Goal: Task Accomplishment & Management: Manage account settings

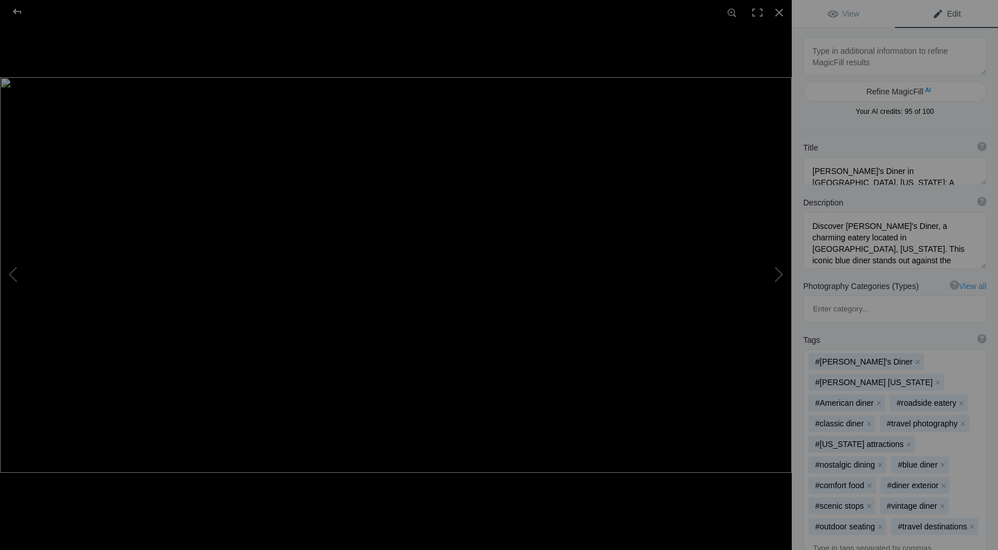
type textarea "DSCF0424-MasterA1WEB copy"
type textarea "DSCF0424-MasterA1WEB_copy.jpg"
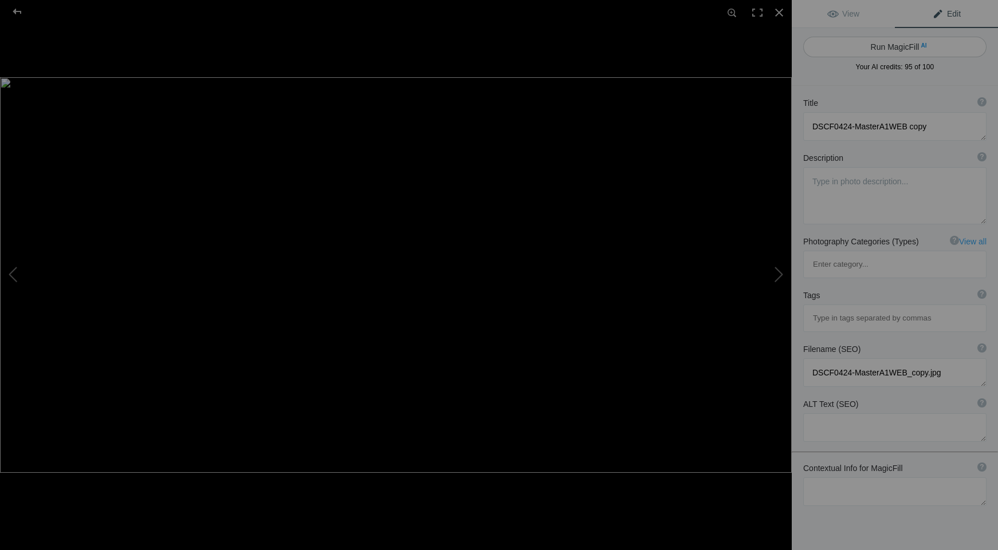
click at [896, 45] on button "Run MagicFill AI" at bounding box center [894, 47] width 183 height 21
type textarea "Stunning Seattle Skyline at Dusk"
type textarea "Experience the breathtaking beauty of the Seattle skyline as the sun sets, cast…"
type textarea "seattle-skyline-dusk.jpg"
type textarea "Panoramic view of the Seattle skyline at dusk, showcasing illuminated skyscrape…"
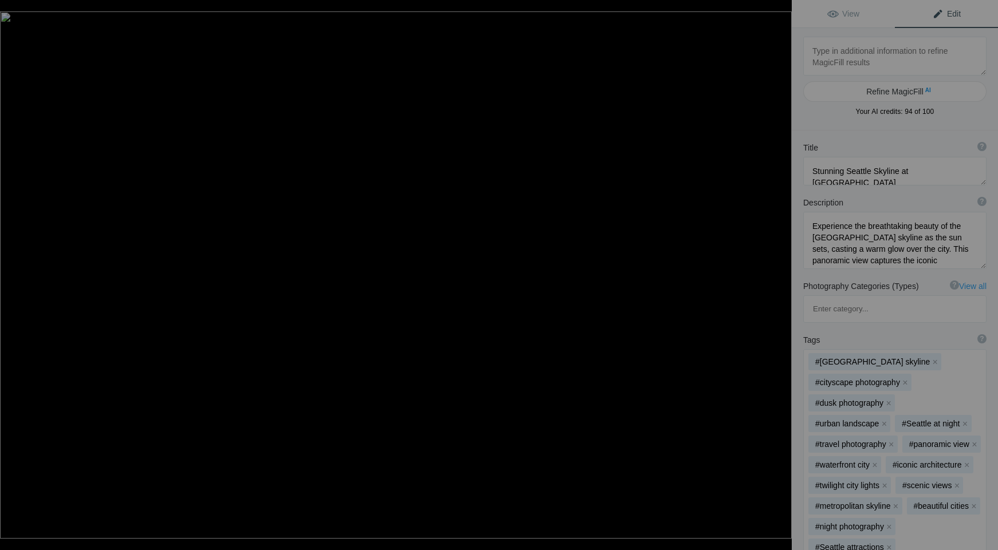
type textarea "DSCF0589-Reno-1-EditWEB copy"
type textarea "DSCF0589-Reno-1-EditWEB_copy.jpg"
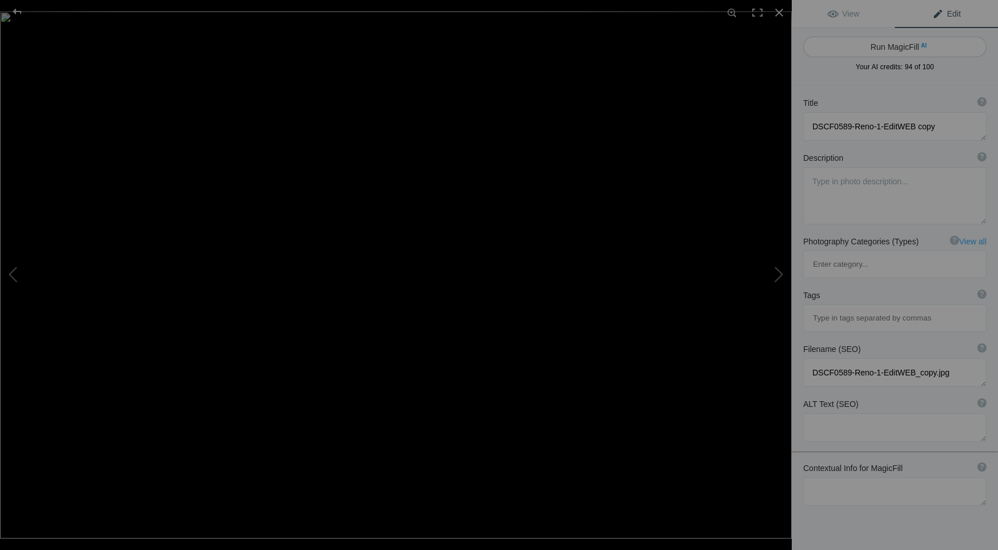
click at [888, 48] on button "Run MagicFill AI" at bounding box center [894, 47] width 183 height 21
type textarea "Reno: The Biggest Little City in the World Sign at Sunset"
type textarea "This stunning photograph captures the iconic "Reno: The Biggest Little City in …"
type textarea "reno-biggest-little-city-sign-sunset.jpg"
type textarea "A vibrant sunset illuminates the iconic "Reno: The Biggest Little City in the W…"
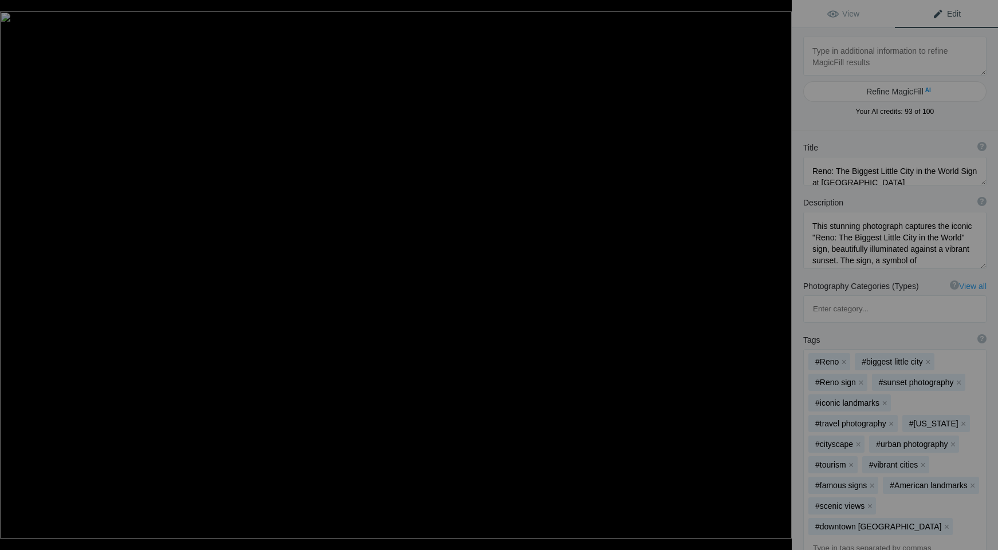
type textarea "DSCF0589-ROYS-AmboyWEB copy"
type textarea "DSCF0589-ROYS-AmboyWEB_copy.jpg"
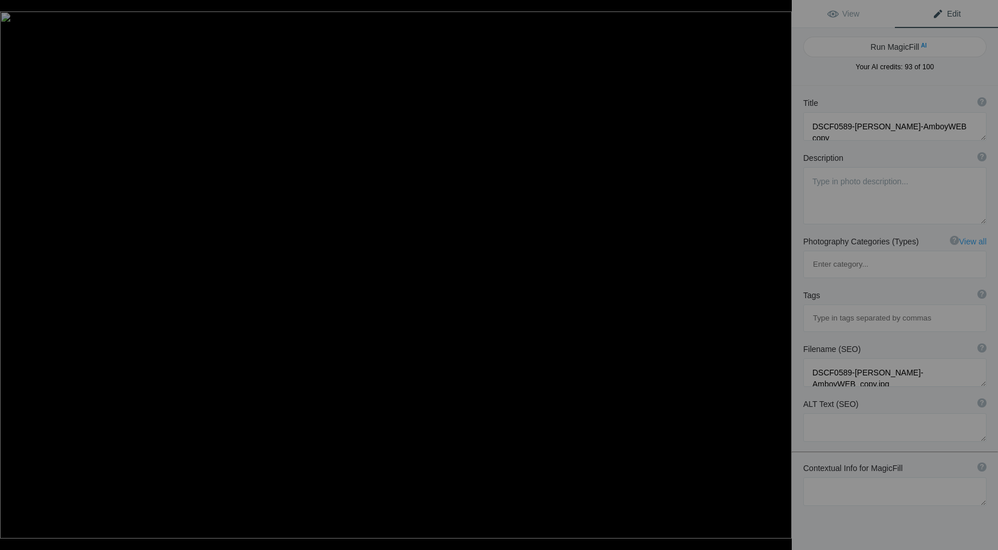
click at [888, 48] on button "Run MagicFill AI" at bounding box center [894, 47] width 183 height 21
type textarea "Roy's Motel and Café Sign at Sunset in Amboy, California"
type textarea "This captivating image showcases the iconic sign of Roy's Motel and Café, locat…"
type textarea "roys-motel-cafe-sign-amboy-california.jpg"
type textarea "Neon sign of Roy's Motel and Café at sunset in Amboy, California, highlighting …"
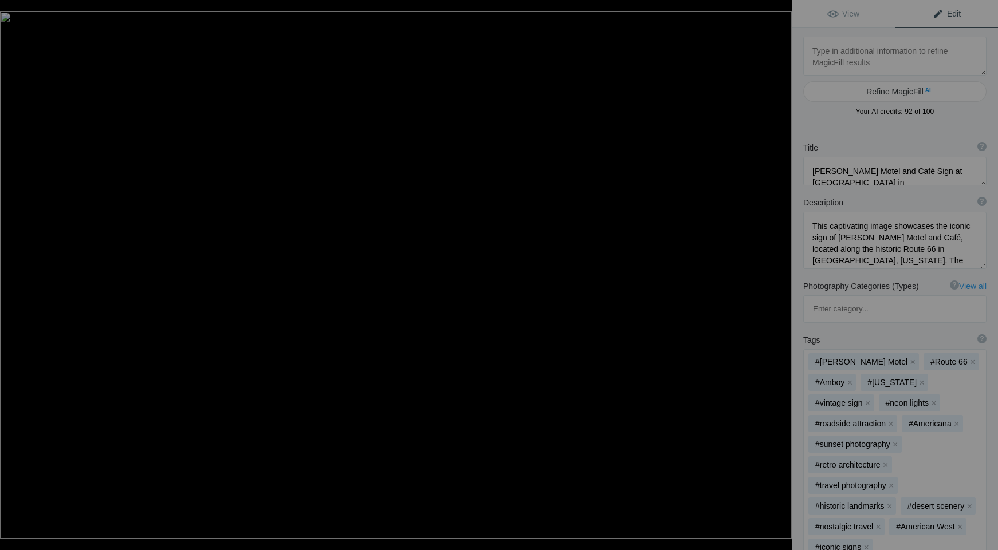
type textarea "DSCF0006-RAFPrint copy"
type textarea "DSCF0006-RAFPrint_copy.jpg"
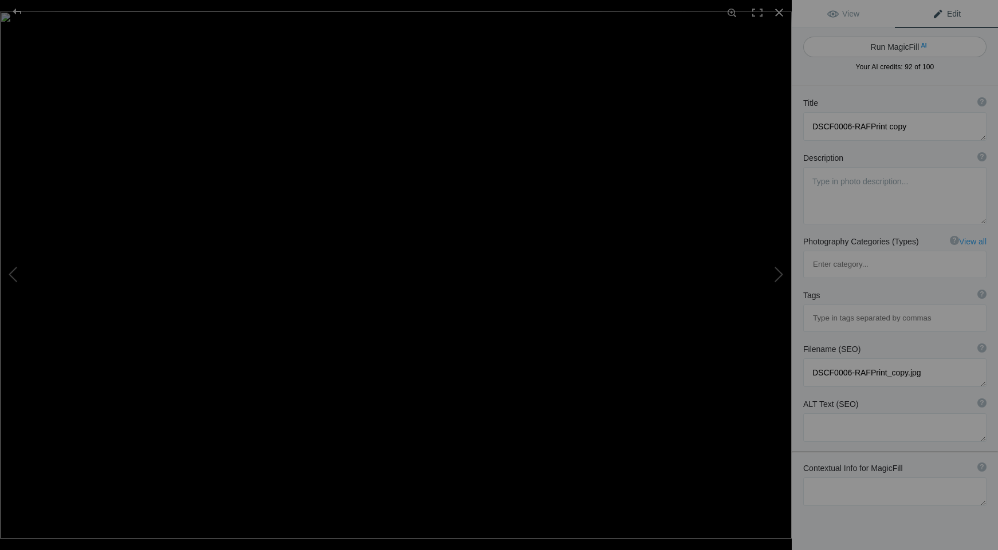
click at [881, 45] on button "Run MagicFill AI" at bounding box center [894, 47] width 183 height 21
type textarea "Majestic Mountain Sunset with Lush Pine Trees"
type textarea "Experience the breathtaking beauty of a sunset over a mountainous landscape, wh…"
type textarea "majestic-mountain-sunset-pine-trees.jpg"
type textarea "A stunning sunset over a mountainous landscape, featuring lush pine trees and a…"
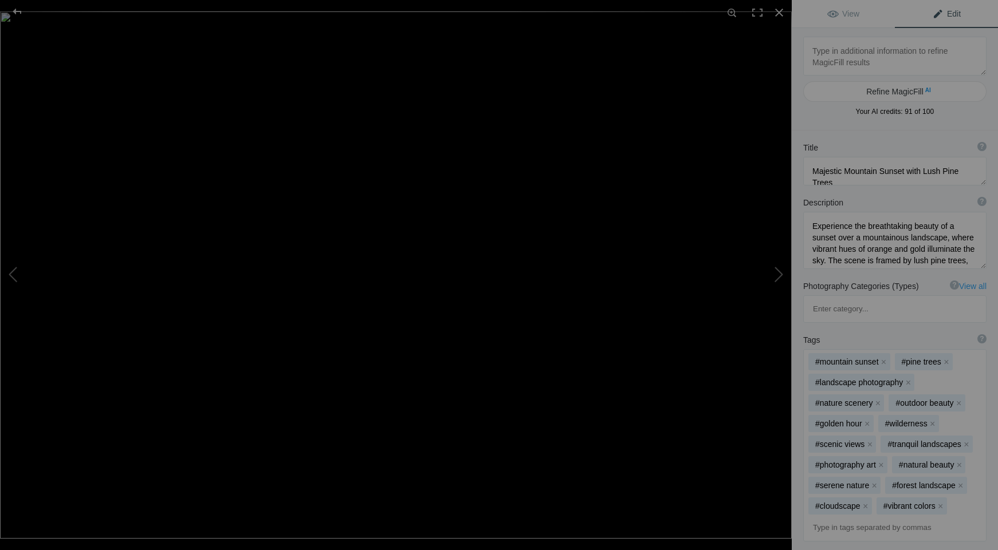
type textarea "Roy's Motel and Café Sign at Sunset in Amboy, California"
type textarea "This captivating image showcases the iconic sign of Roy's Motel and Café, locat…"
type textarea "roys-motel-cafe-sign-amboy-california.jpg"
type textarea "Neon sign of Roy's Motel and Café at sunset in Amboy, California, highlighting …"
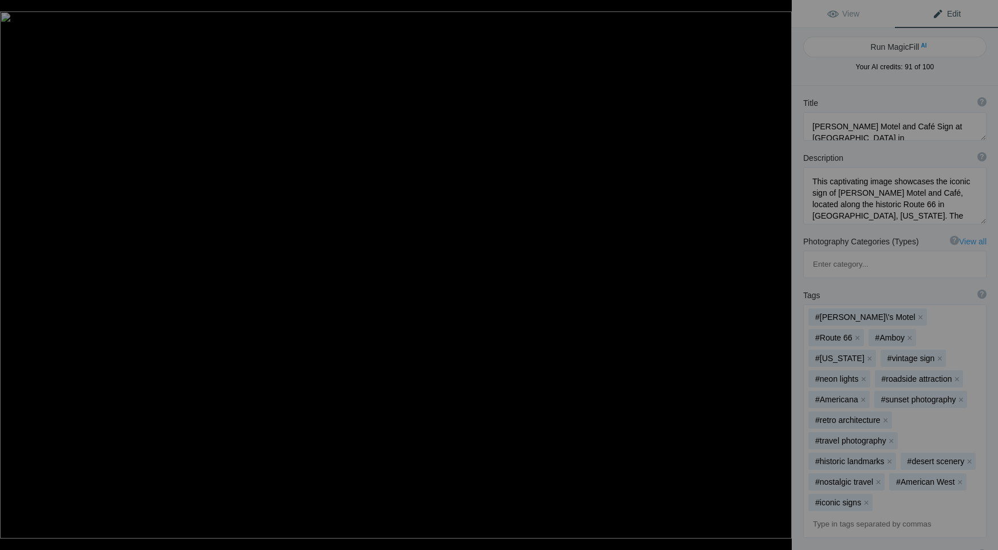
type textarea "Majestic Mountain Sunset with Lush Pine Trees"
type textarea "Experience the breathtaking beauty of a sunset over a mountainous landscape, wh…"
type textarea "majestic-mountain-sunset-pine-trees.jpg"
type textarea "A stunning sunset over a mountainous landscape, featuring lush pine trees and a…"
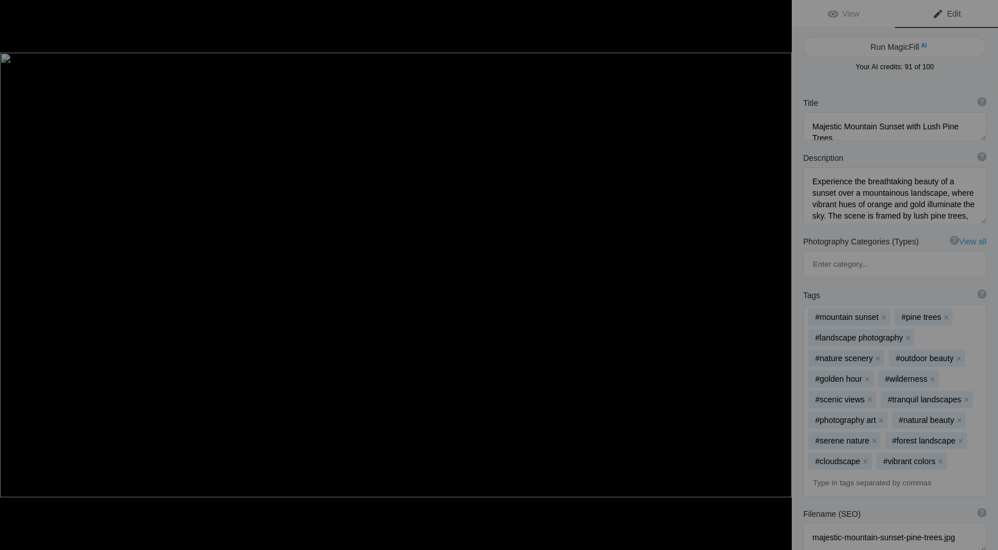
type textarea "DSCF0013-Florence_ADB-Edit-2Print copy"
type textarea "DSCF0013-Florence_ADB-Edit-2Print_copy.jpg"
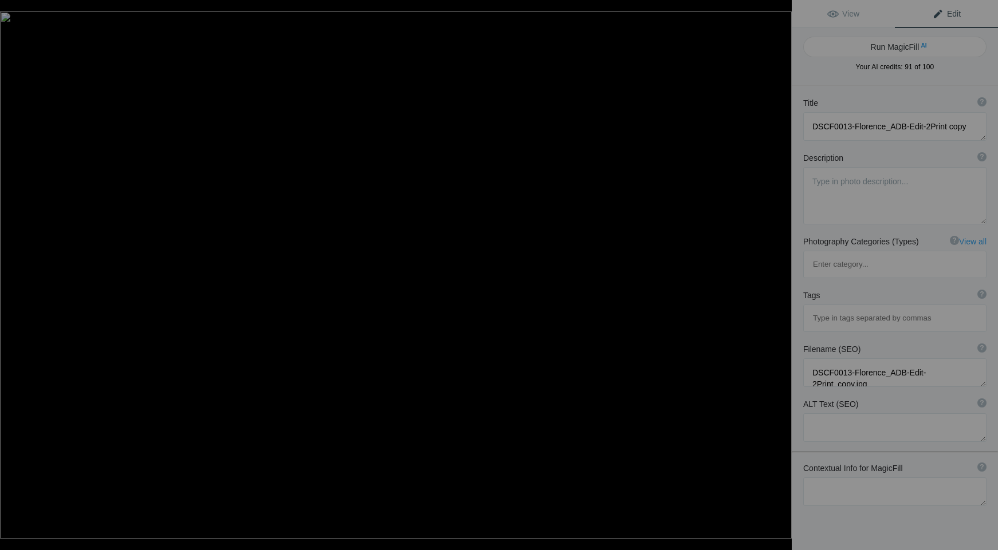
type textarea "Majestic Mountain Sunset with Lush Pine Trees"
type textarea "Experience the breathtaking beauty of a sunset over a mountainous landscape, wh…"
type textarea "majestic-mountain-sunset-pine-trees.jpg"
type textarea "A stunning sunset over a mountainous landscape, featuring lush pine trees and a…"
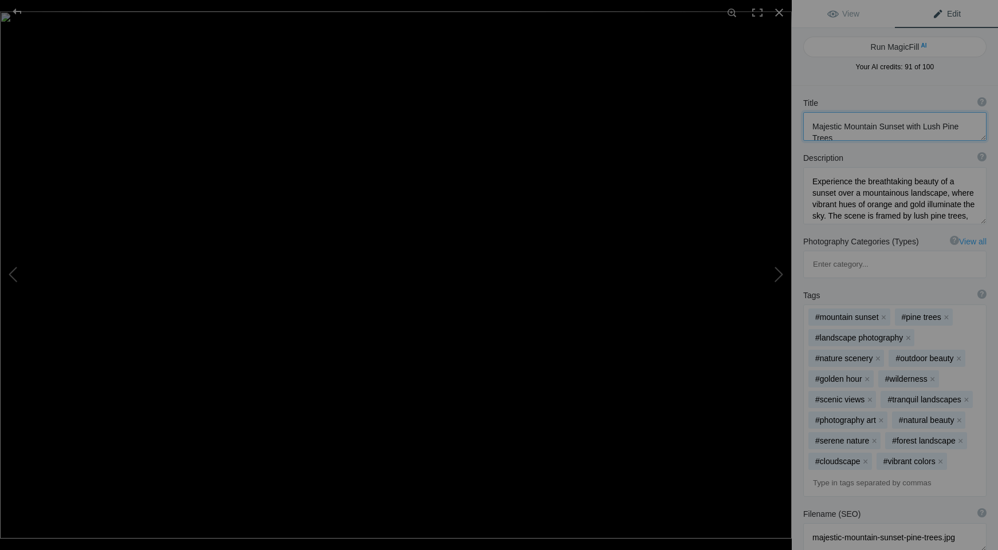
click at [854, 127] on textarea at bounding box center [894, 126] width 183 height 29
click at [856, 68] on span "Your AI credits: 91 of 100" at bounding box center [894, 67] width 183 height 10
click at [860, 124] on textarea at bounding box center [894, 126] width 183 height 29
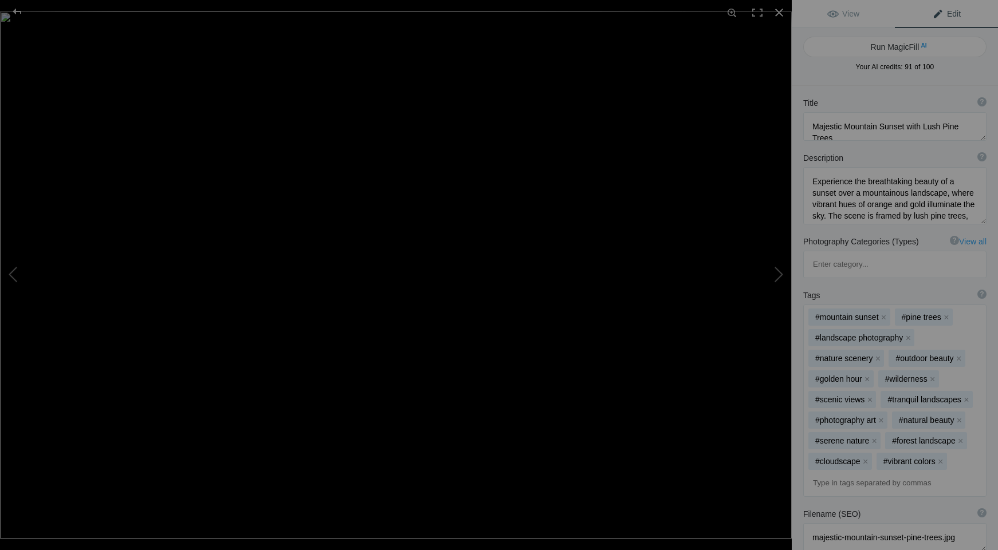
click at [875, 68] on span "Your AI credits: 91 of 100" at bounding box center [895, 67] width 78 height 8
type textarea "DSCF0013-Florence_ADB-Edit-2Print copy"
type textarea "DSCF0013-Florence_ADB-Edit-2Print_copy.jpg"
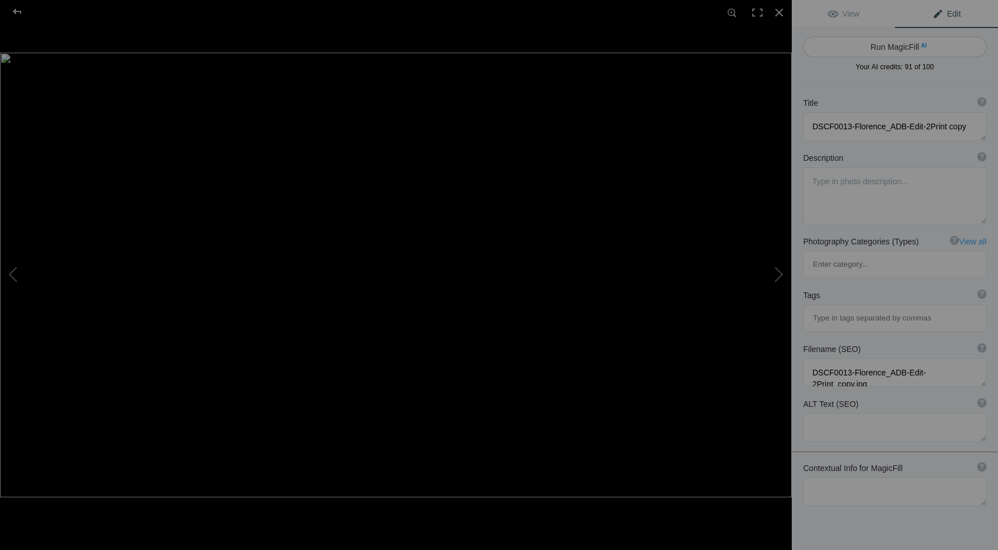
click at [890, 49] on button "Run MagicFill AI" at bounding box center [894, 47] width 183 height 21
type textarea "Stunning View of the Historic Alsea Bay Bridge at Sunset"
type textarea "This captivating photograph showcases the Alsea Bay Bridge, a stunning architec…"
type textarea "alsea-bay-bridge-sunset.jpg"
type textarea "A picturesque view of the Alsea Bay Bridge at sunset, with weathered pilings in…"
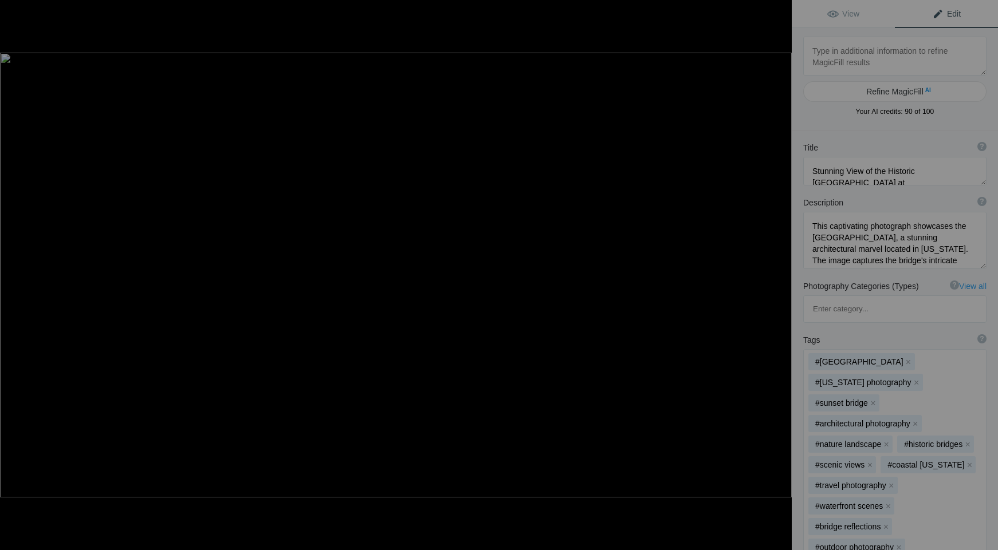
type textarea "DSCF0035-ELSkyPrint"
type textarea "DSCF0035-ELSkyPrint.jpg"
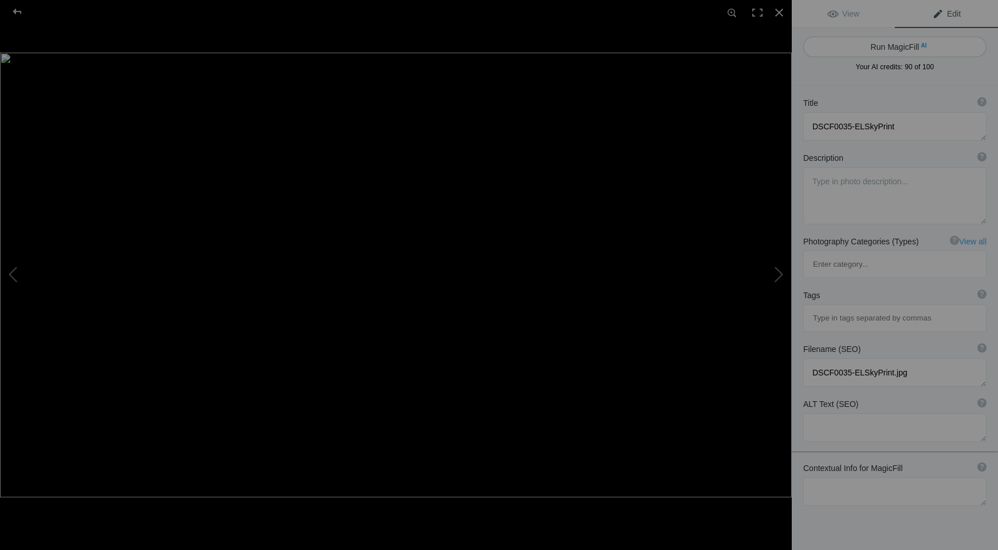
click at [912, 40] on button "Run MagicFill AI" at bounding box center [894, 47] width 183 height 21
type textarea "Raven's Super Car Wash at Sunset"
type textarea "Experience the vibrant colors of a stunning sunset illuminating Raven's Super C…"
type textarea "ravens-super-car-wash-sunset.jpg"
type textarea "A vibrant sunset over Raven's Super Car Wash, featuring a neon sign and palm tr…"
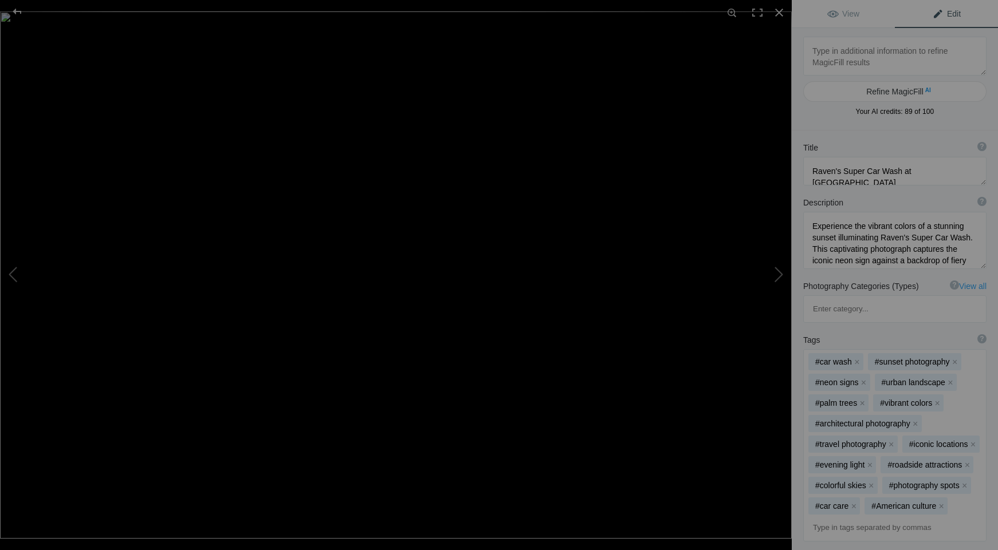
type textarea "DSCF0069-RAF_VP-Print"
type textarea "DSCF0069-RAF_VP-Print.jpg"
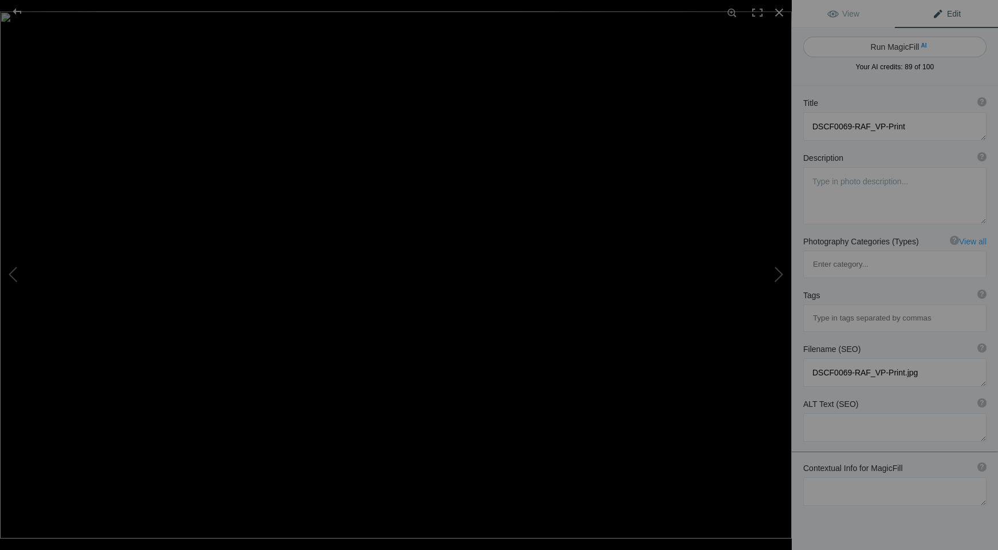
click at [871, 46] on button "Run MagicFill AI" at bounding box center [894, 47] width 183 height 21
type textarea "Historic Adobe Architecture in Santa Fe, New Mexico"
type textarea "This striking image showcases the unique adobe architecture of Santa Fe, New Me…"
type textarea "historic-adobe-architecture-santa-fe-new-mexico.jpg"
type textarea "Adobe architecture in Santa Fe, New Mexico, featuring twin towers and an overca…"
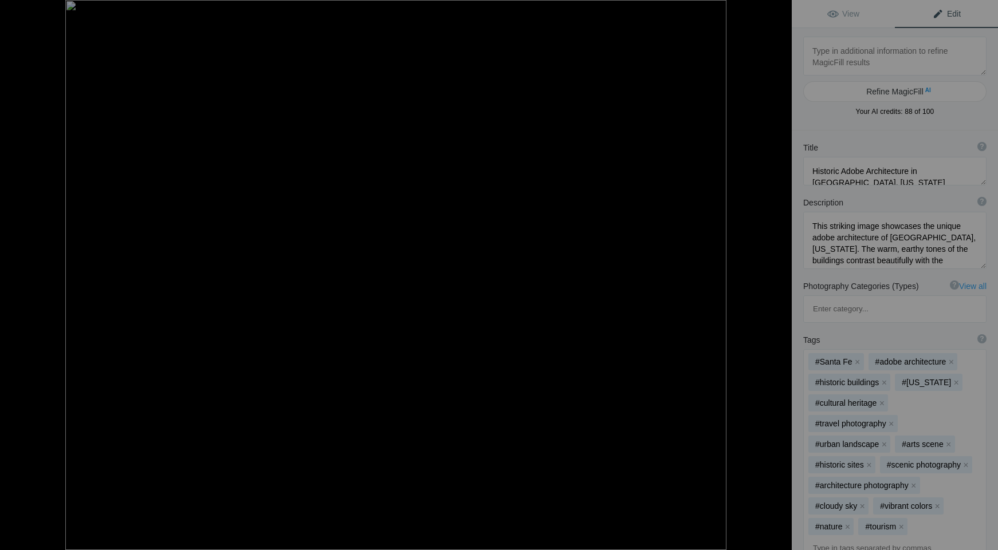
type textarea "DSCF0077_Luminar4-editPrint"
type textarea "DSCF0077_Luminar4-editPrint.jpg"
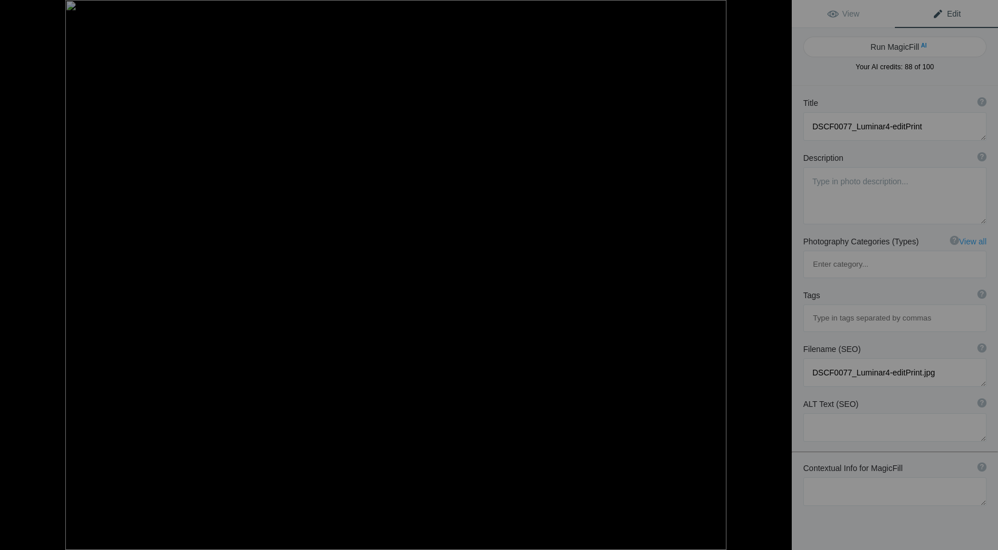
click at [871, 46] on button "Run MagicFill AI" at bounding box center [894, 47] width 183 height 21
type textarea "Historic Church Facade with Crosses and Statue"
type textarea "This captivating image showcases the stunning facade of a historic church, feat…"
type textarea "historic-church-facade-crosses-statue.jpg"
type textarea "A historic church facade featuring two crosses, a statue, and a clear blue sky,…"
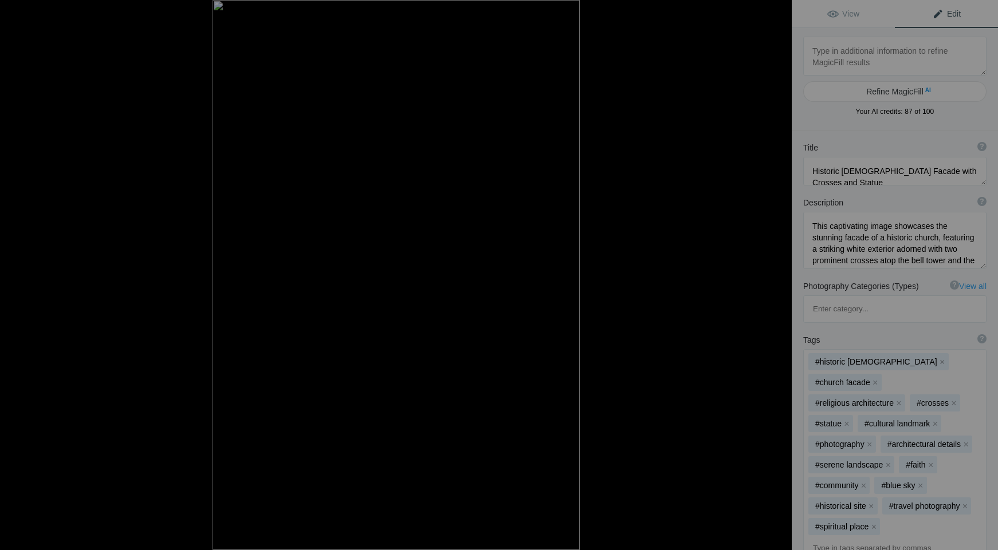
type textarea "DSCF0101-P7Print copy 2"
type textarea "DSCF0101-P7Print_copy_2.jpg"
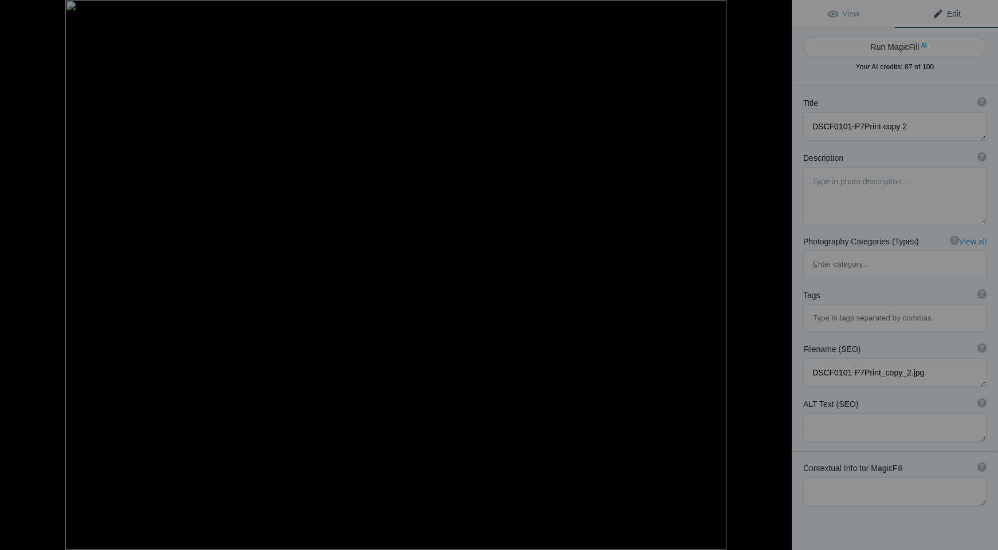
type textarea "Historic Church Facade with Crosses and Statue"
type textarea "This captivating image showcases the stunning facade of a historic church, feat…"
type textarea "historic-church-facade-crosses-statue.jpg"
type textarea "A historic church facade featuring two crosses, a statue, and a clear blue sky,…"
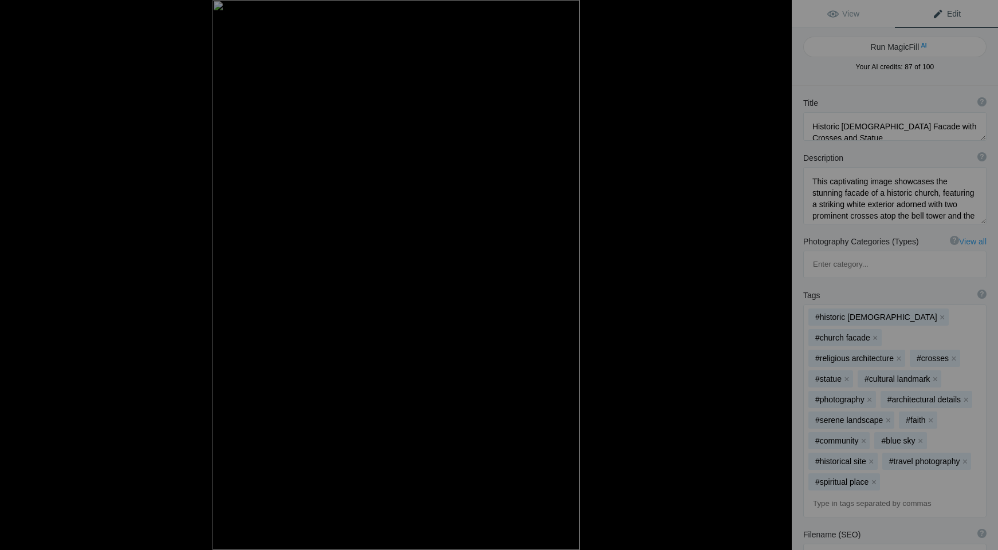
type textarea "DSCF0101-P7Print copy 2"
type textarea "DSCF0101-P7Print_copy_2.jpg"
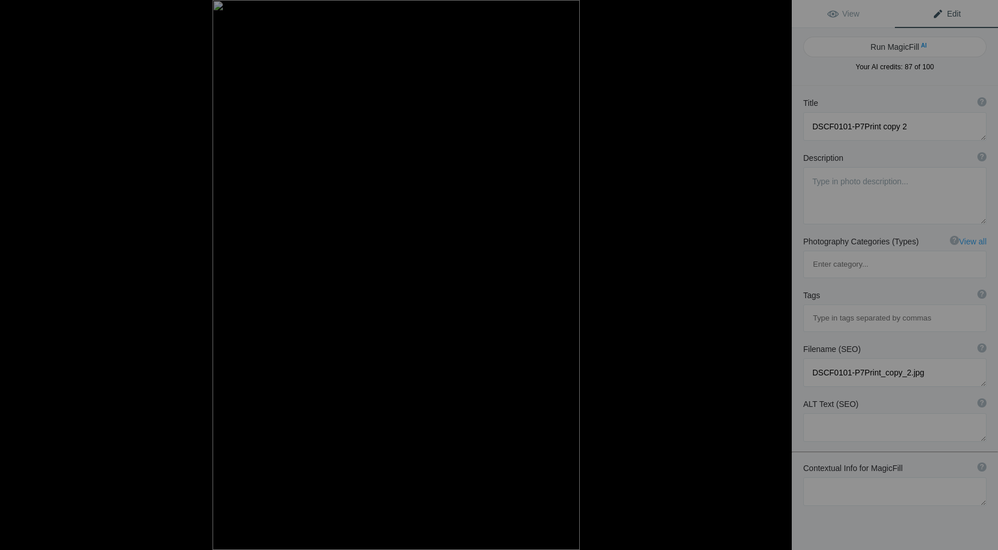
click at [871, 46] on button "Run MagicFill AI" at bounding box center [894, 47] width 183 height 21
type textarea "Iconic Transamerica Pyramid at Sunset Over San Francisco Waterfront"
type textarea "Experience the stunning beauty of the Transamerica Pyramid as it towers over th…"
type textarea "transamerica-pyramid-sunset-san-francisco.jpg"
type textarea "Sunset view of the Transamerica Pyramid towering over the San Francisco waterfr…"
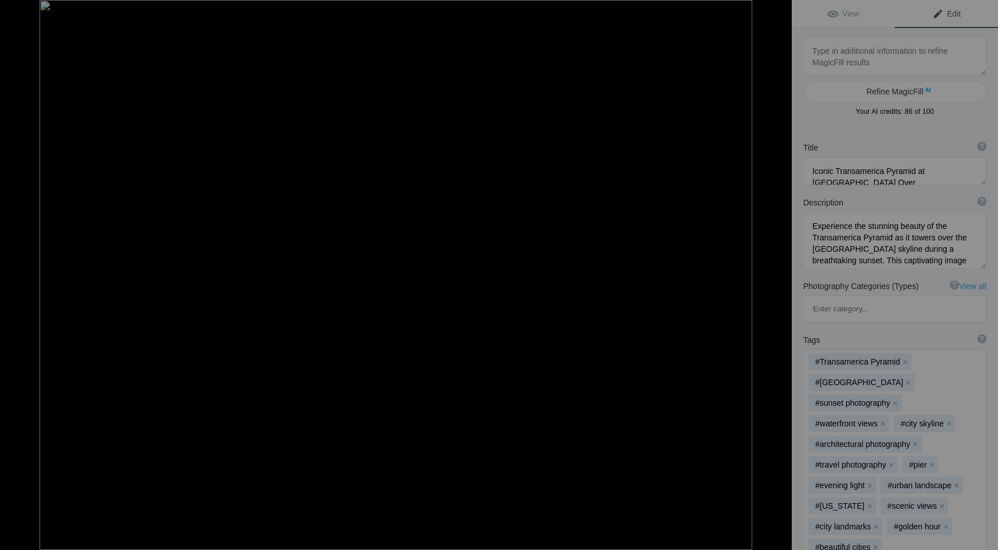
type textarea "DSCF0191-Roadtaos-MasterPrint"
type textarea "DSCF0191-Roadtaos-MasterPrint.jpg"
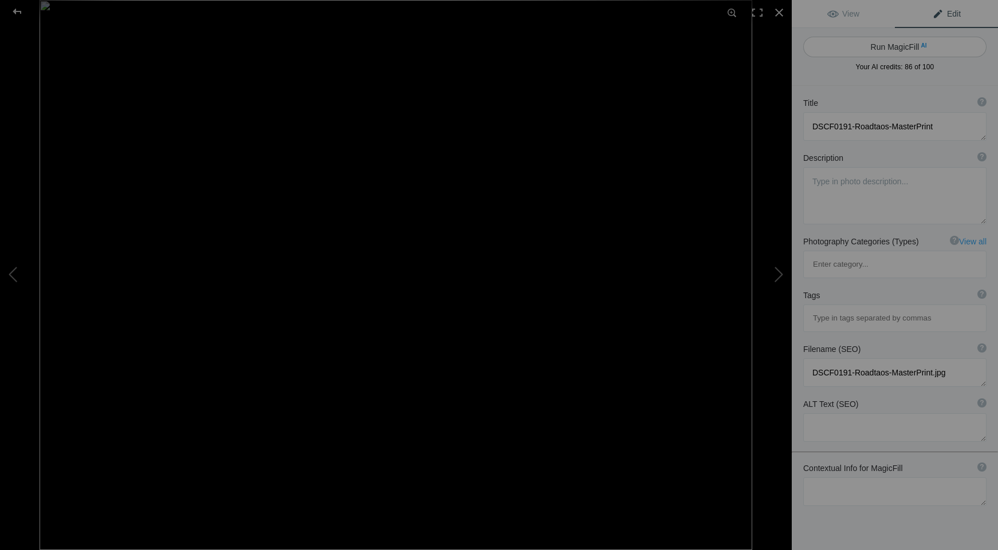
click at [853, 46] on button "Run MagicFill AI" at bounding box center [894, 47] width 183 height 21
type textarea "Barren Tree and Rustic Mailbox in Serene Landscape"
type textarea "This captivating photograph showcases a striking barren tree standing tall agai…"
type textarea "barren-tree-rustic-mailbox-landscape.jpg"
type textarea "A barren tree with intricate branches stands next to a rustic mailbox in a gold…"
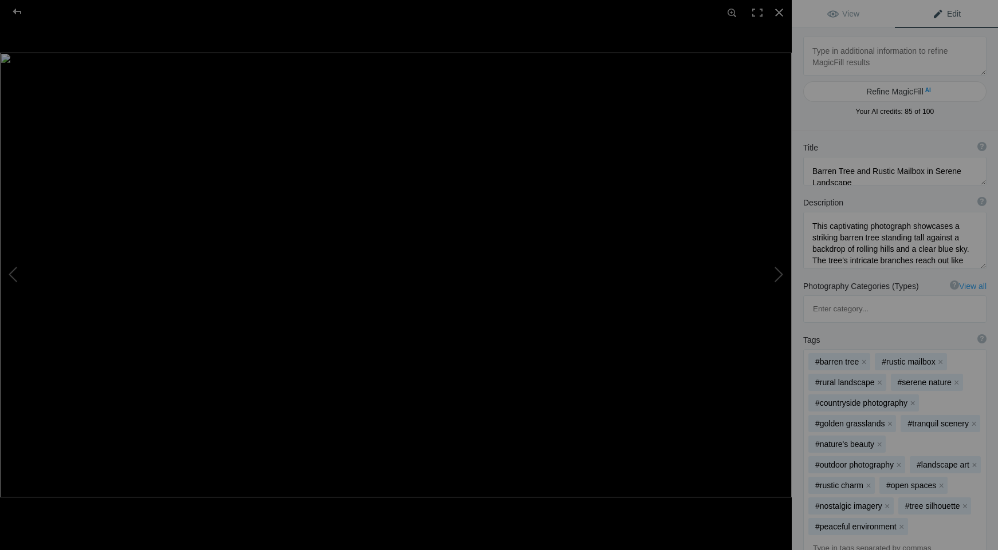
type textarea "DSCF0194-SF-EditPrint copy"
type textarea "DSCF0194-SF-EditPrint_copy.jpg"
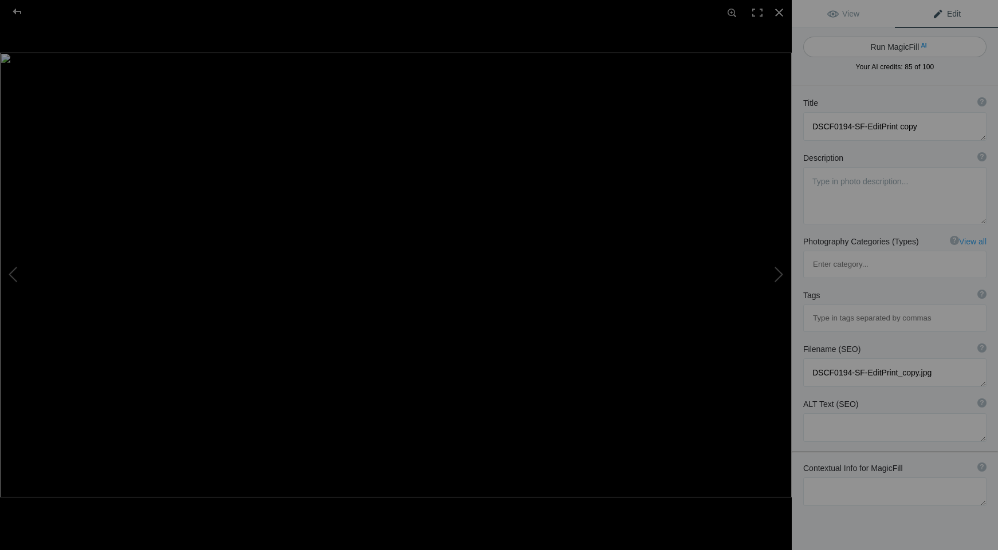
click at [868, 48] on button "Run MagicFill AI" at bounding box center [894, 47] width 183 height 21
type textarea "Iconic San Francisco Pier with Sailing Ship at Sunset"
type textarea "This stunning photograph captures the iconic archway of a San Francisco pier, f…"
type textarea "san-francisco-pier-sailing-ship-sunset.jpg"
type textarea "A picturesque view of a San Francisco pier archway with a sailing ship in the b…"
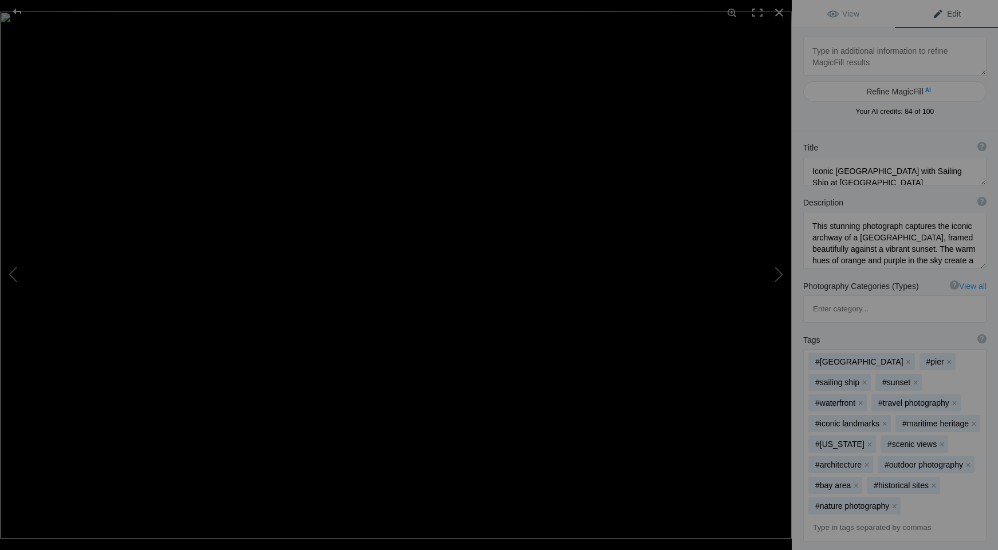
type textarea "DSCF0208-SFAC-MasterPrint copy"
type textarea "DSCF0208-SFAC-MasterPrint_copy.jpg"
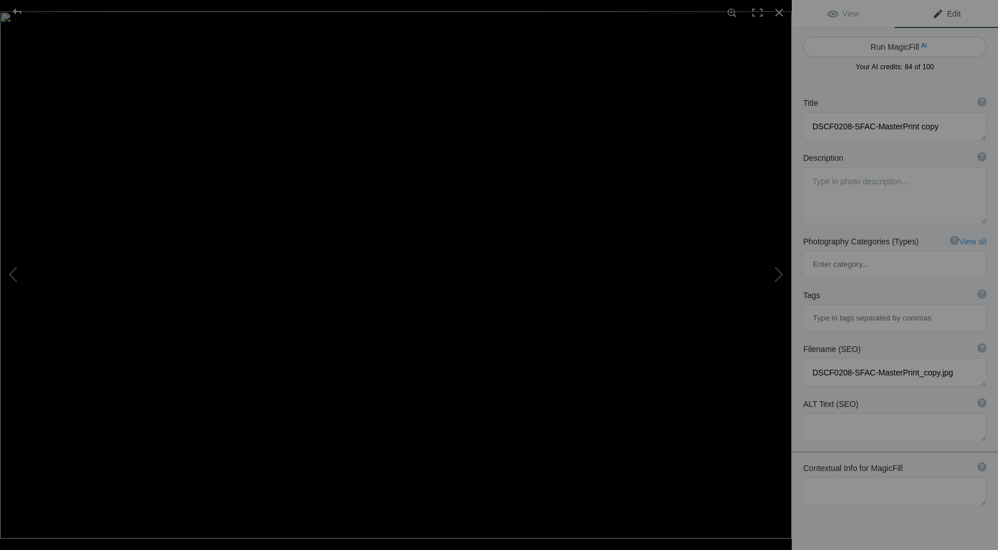
click at [875, 44] on button "Run MagicFill AI" at bounding box center [894, 47] width 183 height 21
type textarea "San Francisco de Asís Mission Church in Taos, New Mexico"
type textarea "Discover the stunning San Francisco de Asís Mission Church, a historic landmark…"
type textarea "san-francisco-de-asis-mission-church-taos.jpg"
type textarea "San Francisco de Asís Mission Church in Taos, New Mexico, featuring a red adobe…"
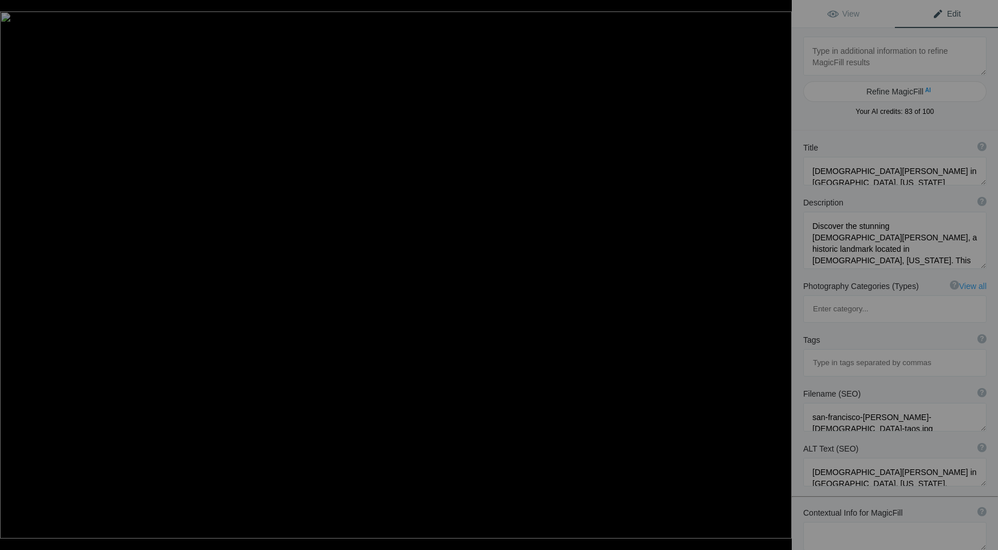
type textarea "DSCF0441-Harbor_MasPrint copy 2"
type textarea "DSCF0441-Harbor_MasPrint_copy_2.jpg"
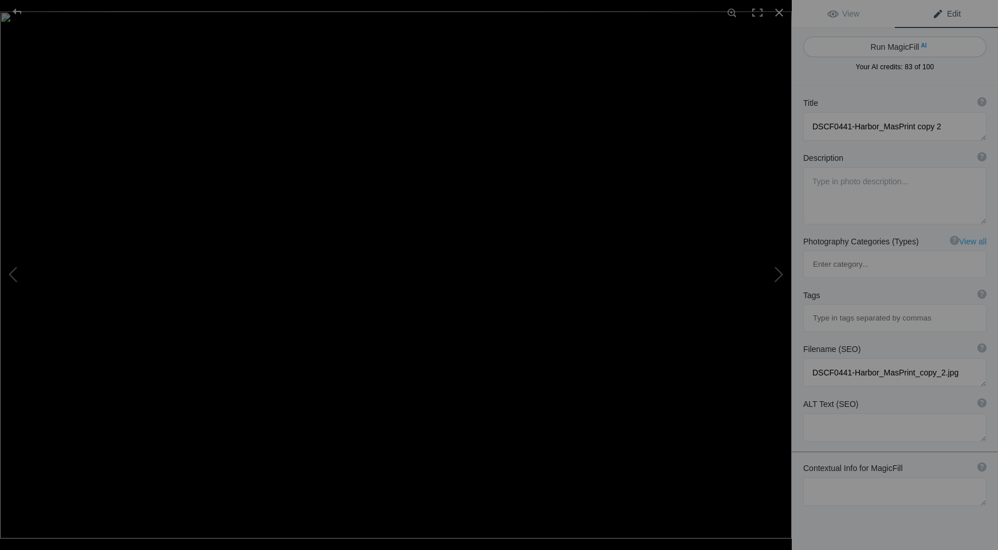
click at [880, 42] on button "Run MagicFill AI" at bounding box center [894, 47] width 183 height 21
type textarea "Breathtaking Aerial View of Harbor at Sunset"
type textarea "Experience the stunning beauty of a tranquil harbor captured from above, showca…"
type textarea "breathtaking-aerial-view-harbor-sunset.jpg"
type textarea "Aerial view of a tranquil harbor at sunset, featuring lush green islands and a …"
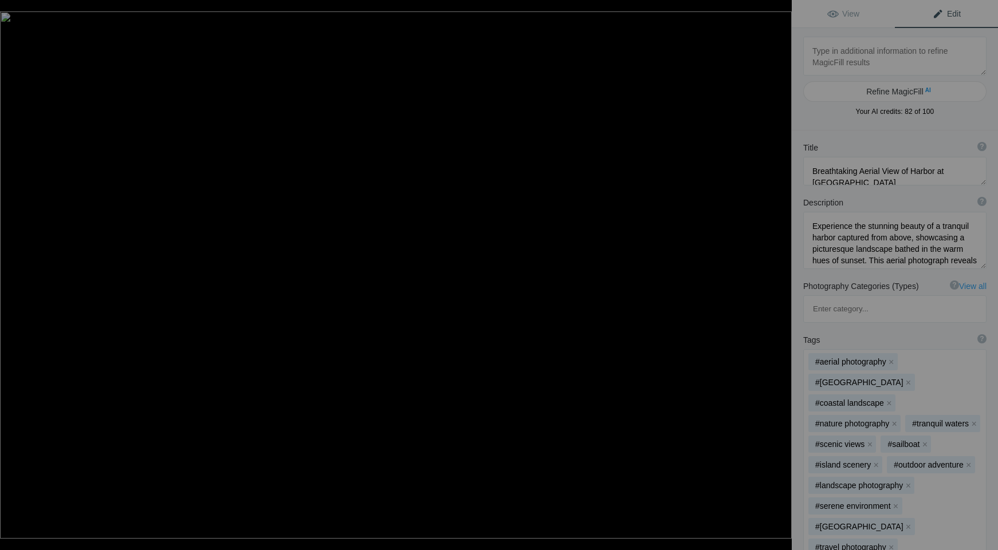
type textarea "Farm_NM-0372-Print"
type textarea "Farm_NM-0372-Print.jpg"
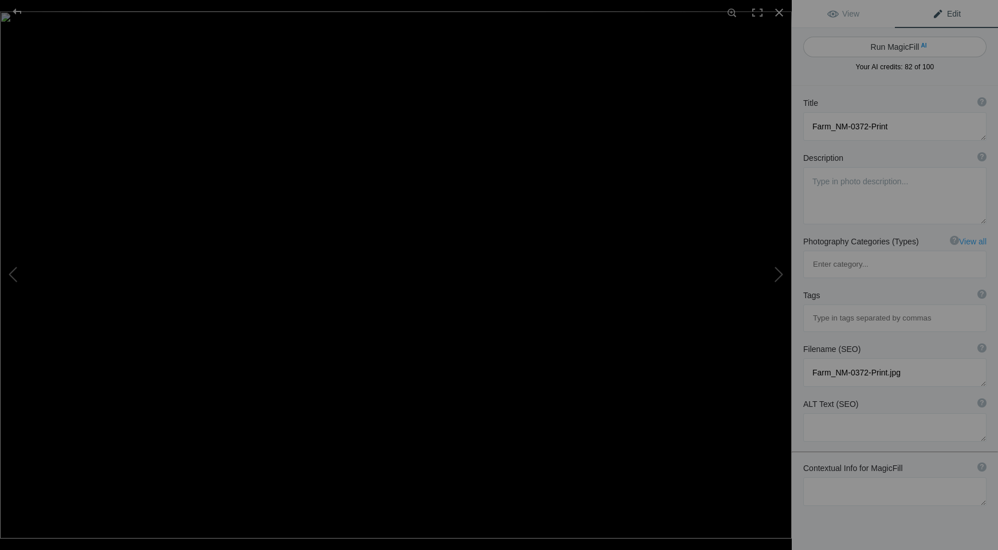
click at [923, 47] on span "AI" at bounding box center [923, 45] width 6 height 9
type textarea "Black and White Landscape of a Lone Tree in a Farmyard"
type textarea "This striking black and white photograph captures the essence of rural life, fe…"
type textarea "black-and-white-farm-tree-landscape.jpg"
type textarea "Black and white image of a lone tree surrounded by wooden fences in a farmyard,…"
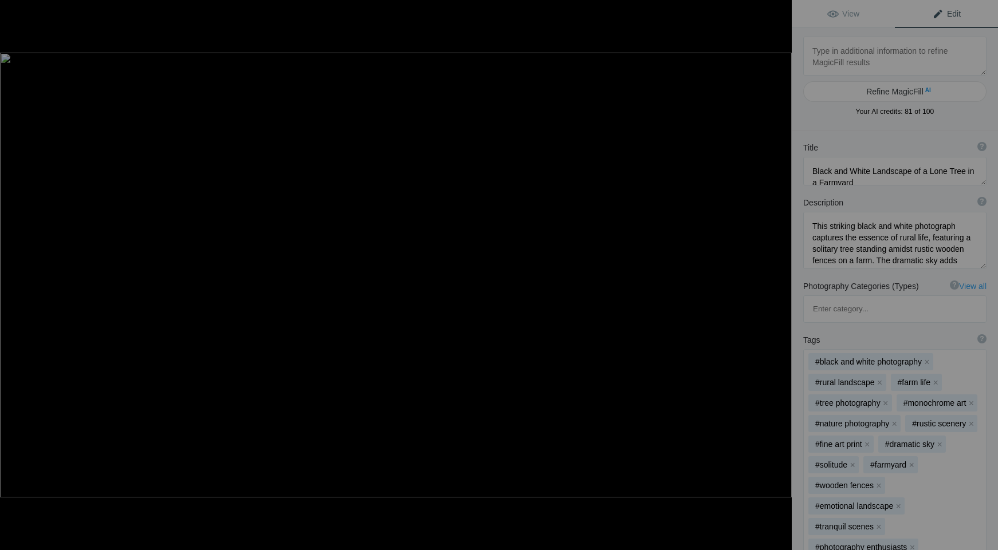
type textarea "GGBF0046-Print"
type textarea "GGBF0046-Print.jpg"
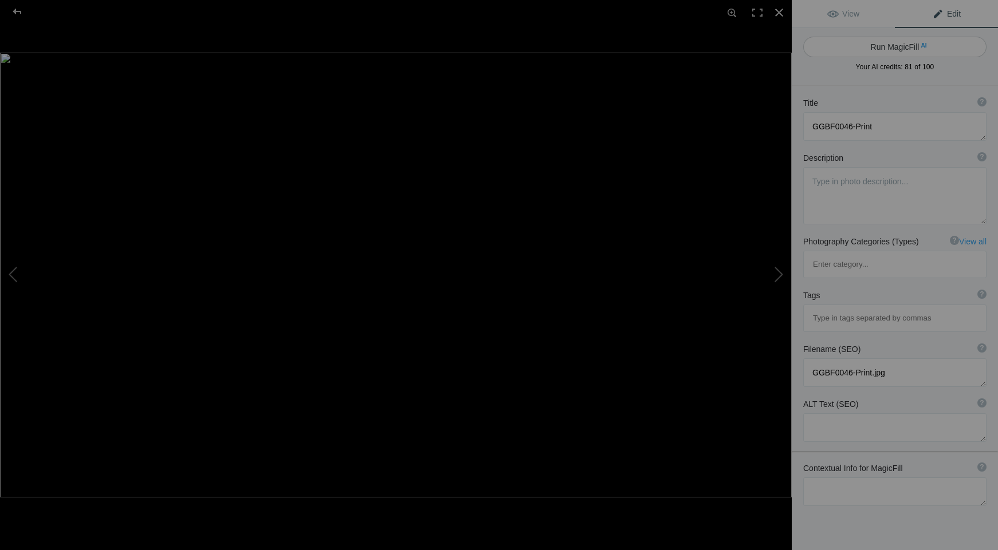
click at [880, 44] on button "Run MagicFill AI" at bounding box center [894, 47] width 183 height 21
type textarea "Golden Gate Bridge at Sunset: A Stunning Coastal View"
type textarea "Experience the breathtaking beauty of the Golden Gate Bridge as it stands majes…"
type textarea "golden-gate-bridge-sunset.jpg"
type textarea "A stunning view of the Golden Gate Bridge at sunset, with a beach in the foregr…"
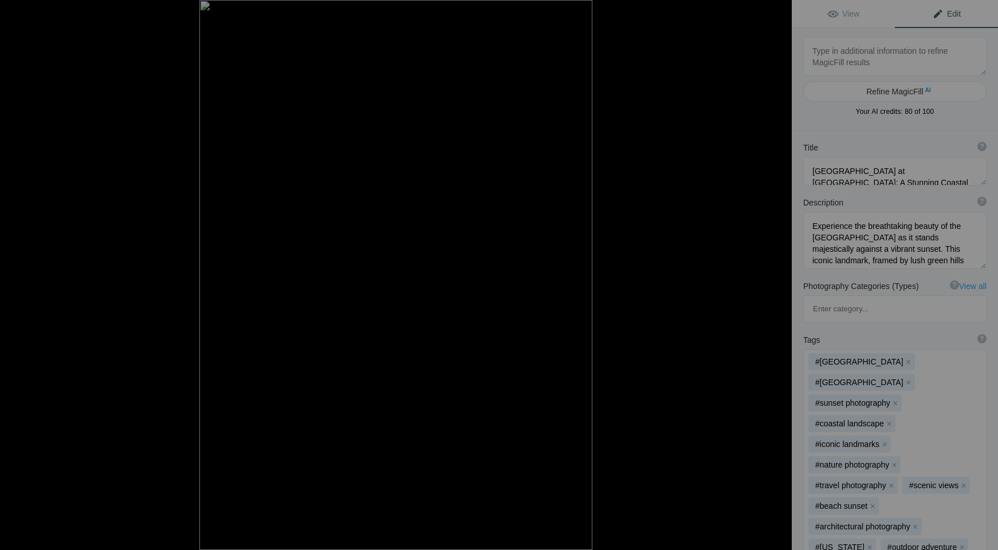
type textarea "Johns_Print_Master3738_Print"
type textarea "Johns_Print_Master3738_Print.jpg"
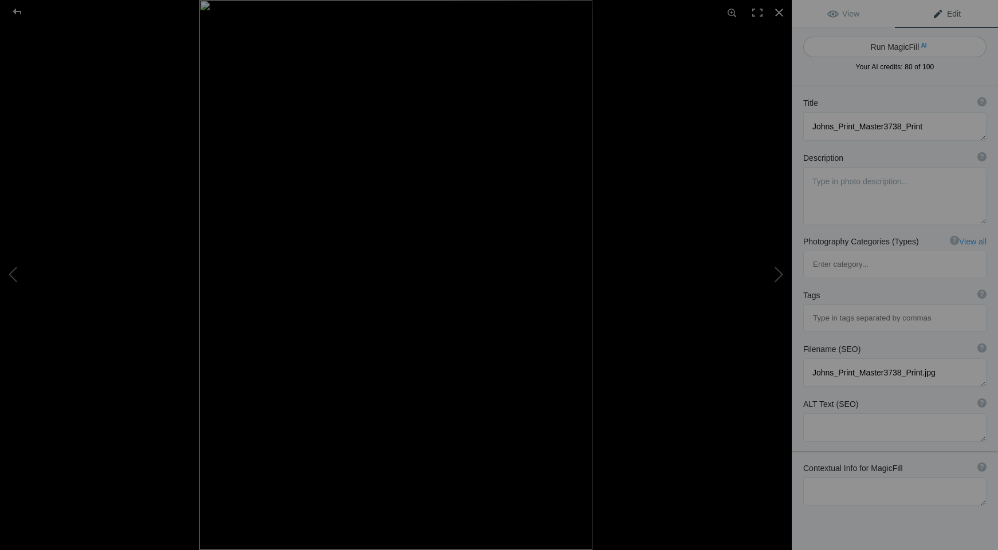
click at [896, 50] on button "Run MagicFill AI" at bounding box center [894, 47] width 183 height 21
type textarea "John's Grill: Historic Restaurant with Jazz and Seafood in San Francisco"
type textarea "Discover the charm of John's Grill, a historic restaurant in San Francisco that…"
type textarea "johns-grill-historic-restaurant-san-francisco.jpg"
type textarea "Exterior view of John's Grill, a historic restaurant in San Francisco, showcasi…"
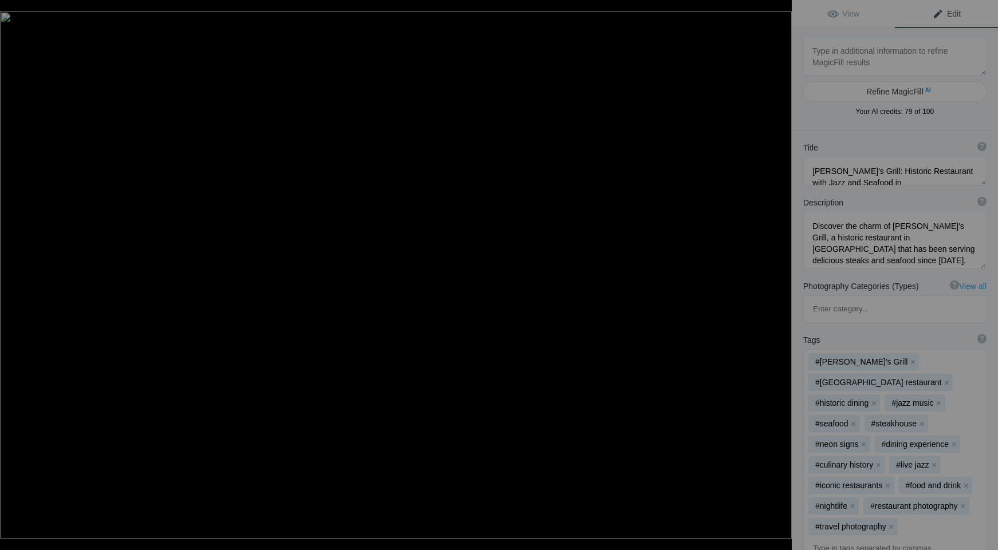
type textarea "Master0145-PIER7_Print"
type textarea "Master0145-PIER7_Print.jpg"
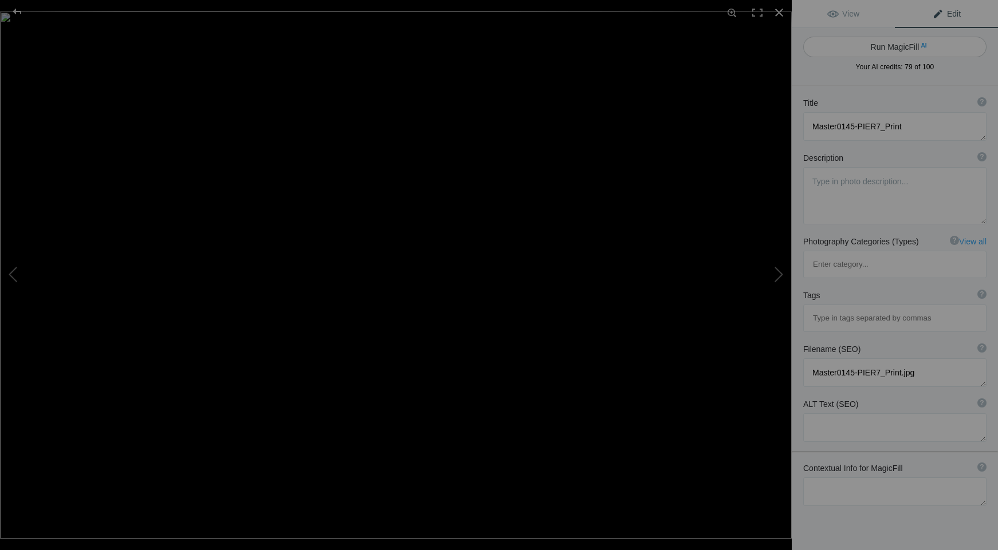
click at [893, 50] on button "Run MagicFill AI" at bounding box center [894, 47] width 183 height 21
type textarea "San Francisco Pier at Dusk: City Lights and Reflections"
type textarea "Experience the enchanting beauty of San Francisco's waterfront at dusk. This st…"
type textarea "san-francisco-pier-dusk-city-lights.jpg"
type textarea "A scenic view of San Francisco's waterfront at dusk, showcasing the city skylin…"
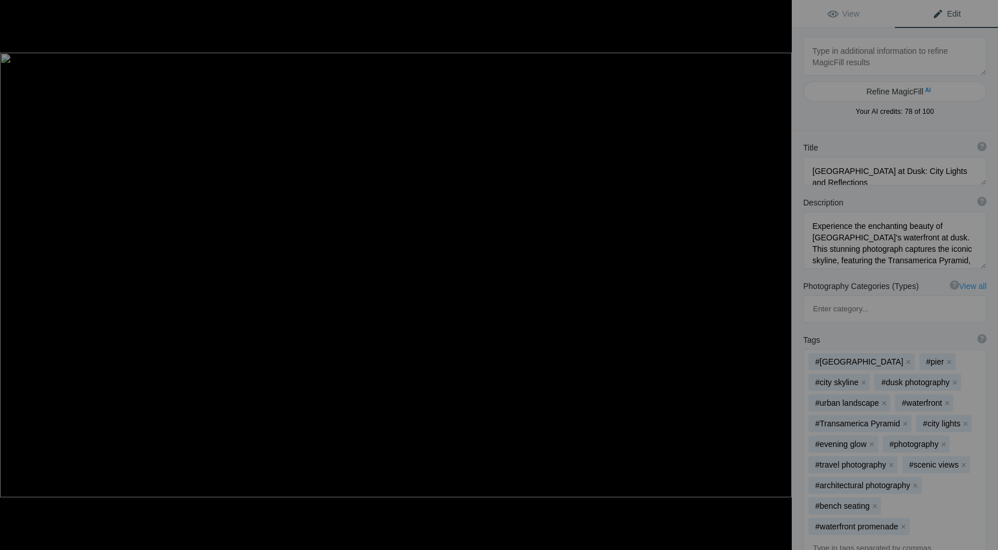
type textarea "Masterlizard_Rock-0489Print"
type textarea "Masterlizard_Rock-0489Print.jpg"
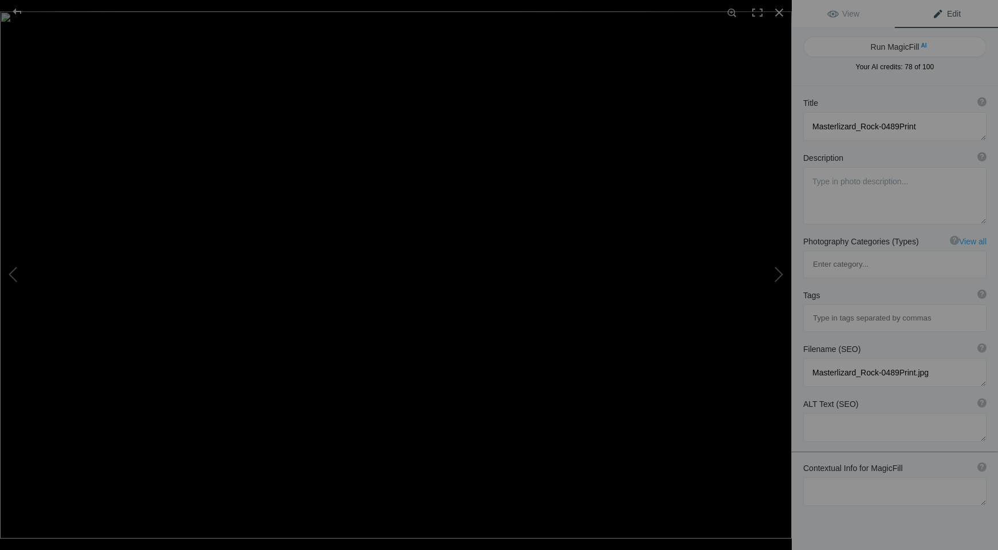
type textarea "San Francisco Pier at Dusk: City Lights and Reflections"
type textarea "Experience the enchanting beauty of San Francisco's waterfront at dusk. This st…"
type textarea "san-francisco-pier-dusk-city-lights.jpg"
type textarea "A scenic view of San Francisco's waterfront at dusk, showcasing the city skylin…"
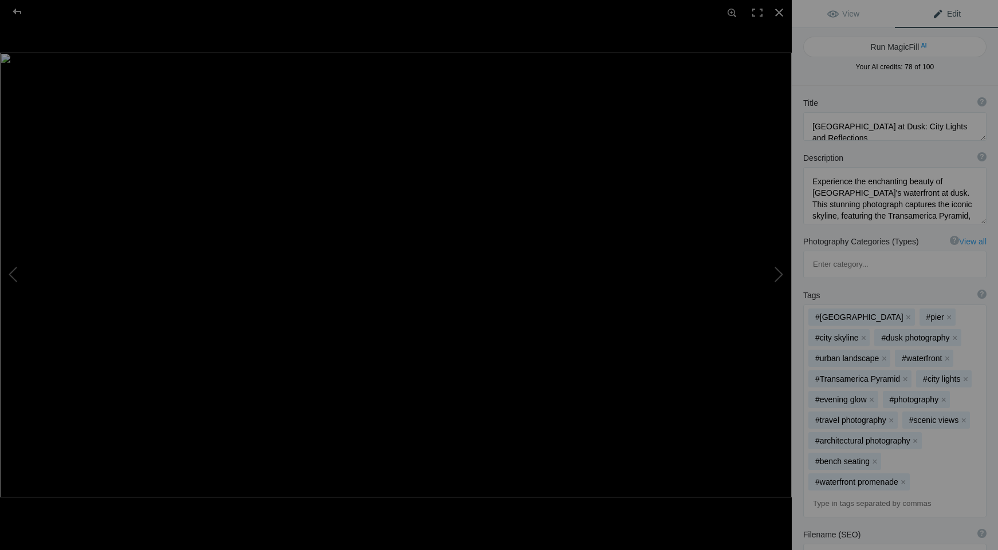
type textarea "Masterlizard_Rock-0489Print"
type textarea "Masterlizard_Rock-0489Print.jpg"
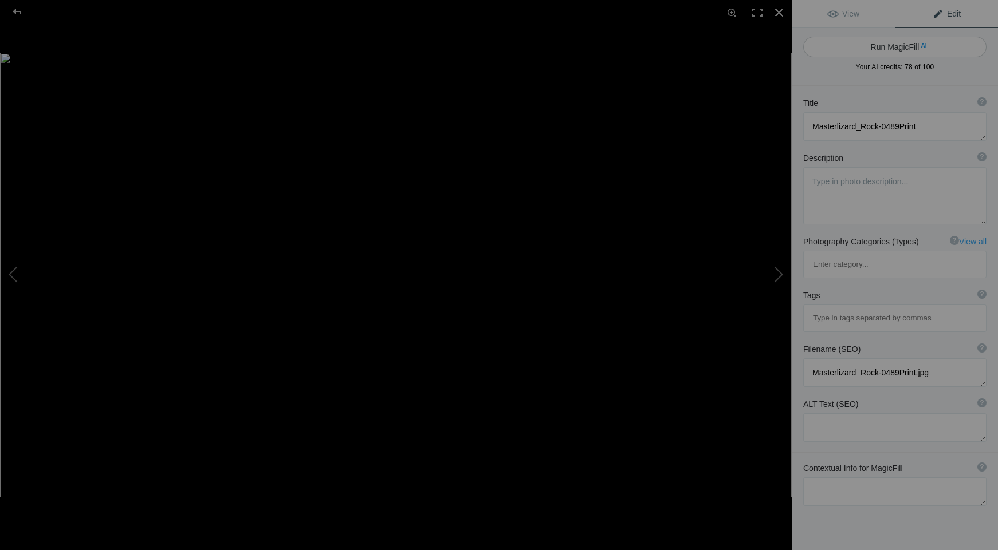
click at [879, 49] on button "Run MagicFill AI" at bounding box center [894, 47] width 183 height 21
type textarea "Vibrant Lizard on Monument Valley Rock Formation"
type textarea "This stunning photograph captures a vibrant blue lizard perched on a striking r…"
type textarea "vibrant-lizard-monument-valley.jpg"
type textarea "A vibrant blue lizard sitting on a red rock in Monument Valley, with a dramatic…"
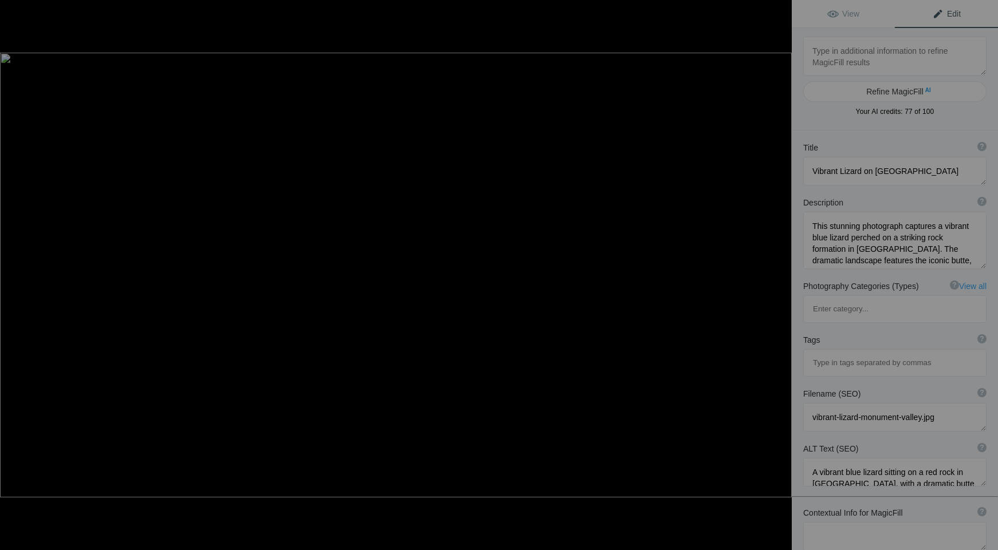
type textarea "MasterPrint copy"
type textarea "MasterPrint_copy.jpg"
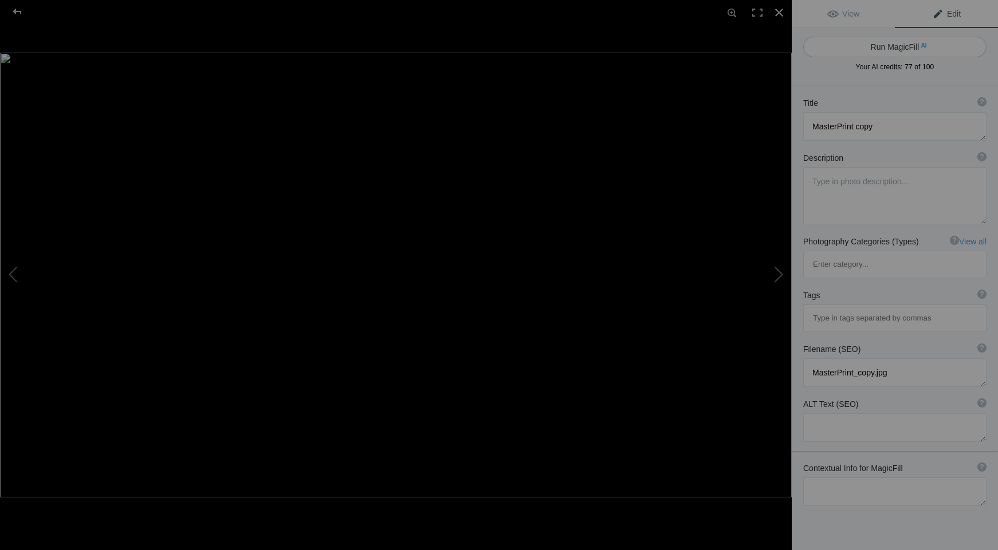
click at [893, 52] on button "Run MagicFill AI" at bounding box center [894, 47] width 183 height 21
type textarea "Majestic Lighthouse at Twilight Overlooking the Ocean"
type textarea "This stunning photograph captures a serene lighthouse perched on a rugged cliff…"
type textarea "majestic-lighthouse-twilight-ocean.jpg"
type textarea "A lighthouse on a cliff at twilight, surrounded by rocky shores and gentle ocea…"
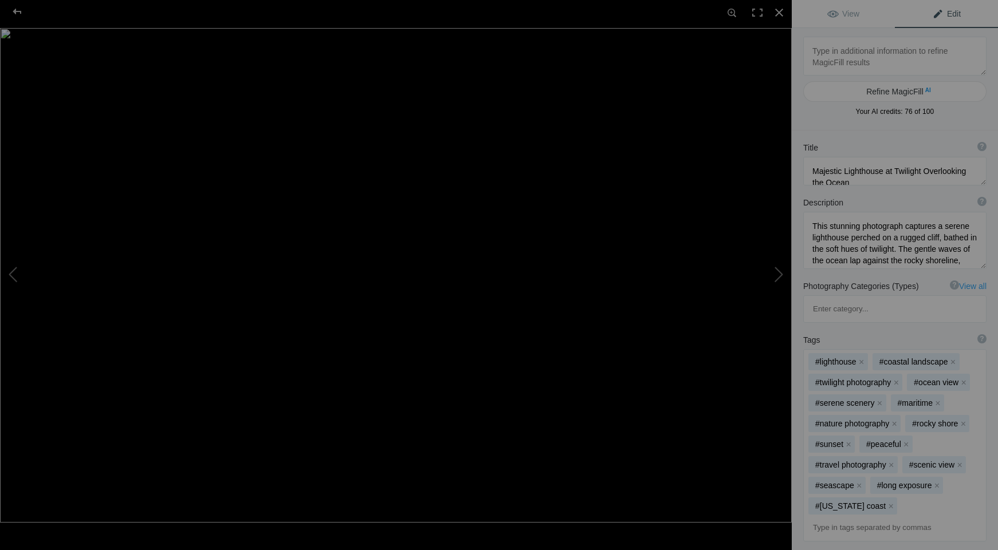
type textarea "MRBW_0155_MasterJPGPrint copy"
type textarea "MRBW_0155_MasterJPGPrint_copy.jpg"
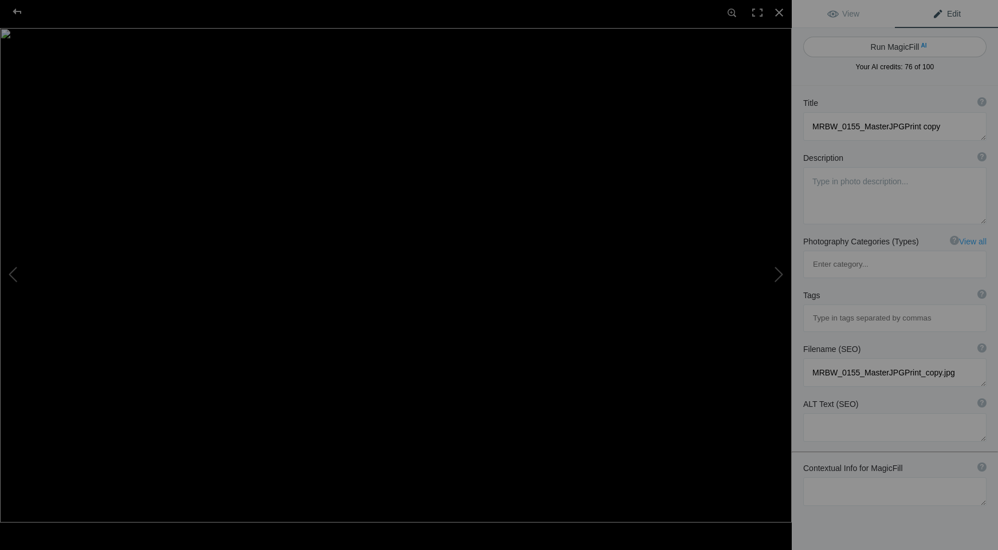
click at [875, 39] on button "Run MagicFill AI" at bounding box center [894, 47] width 183 height 21
type textarea "Mount Rushmore National Memorial in Black and White"
type textarea "This striking black and white photograph captures the iconic Mount Rushmore Nat…"
type textarea "mount-rushmore-black-and-white.jpg"
type textarea "Black and white image of Mount Rushmore National Memorial featuring the faces o…"
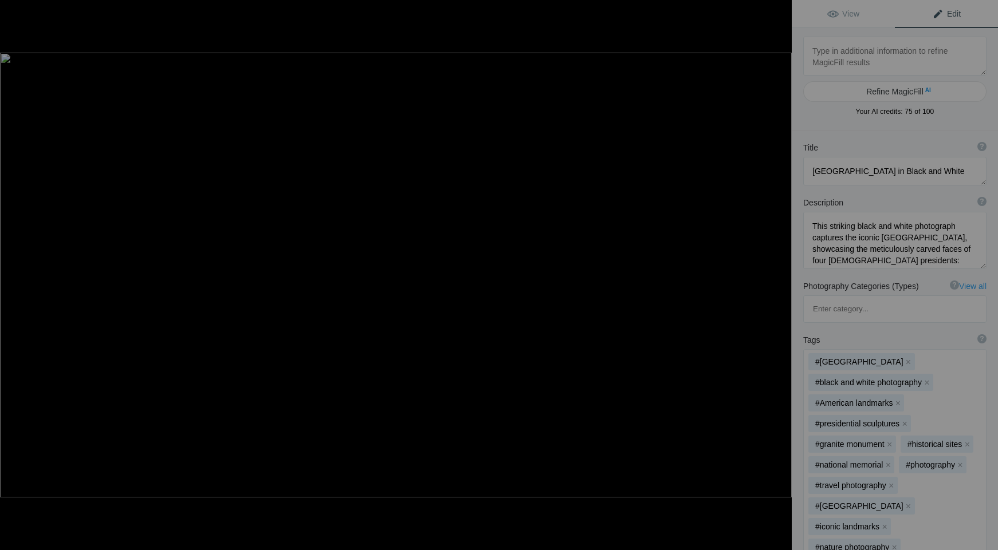
type textarea "Port_TownstendPrint"
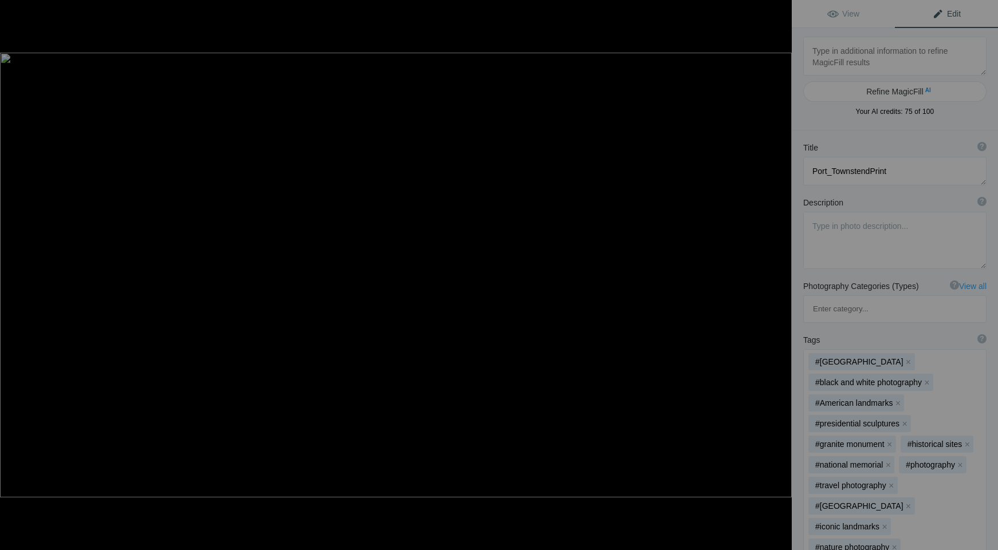
type textarea "Port_TownstendPrint.jpg"
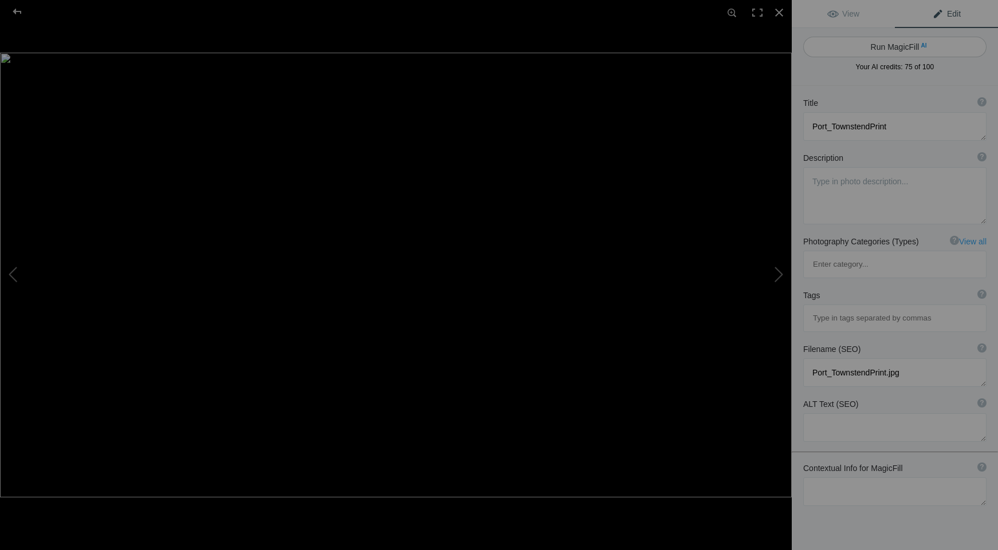
click at [879, 48] on button "Run MagicFill AI" at bounding box center [894, 47] width 183 height 21
click at [871, 45] on button "Run MagicFill AI" at bounding box center [894, 47] width 183 height 21
click at [900, 49] on button "Run MagicFill AI" at bounding box center [894, 47] width 183 height 21
click at [889, 45] on button "Run MagicFill AI" at bounding box center [894, 47] width 183 height 21
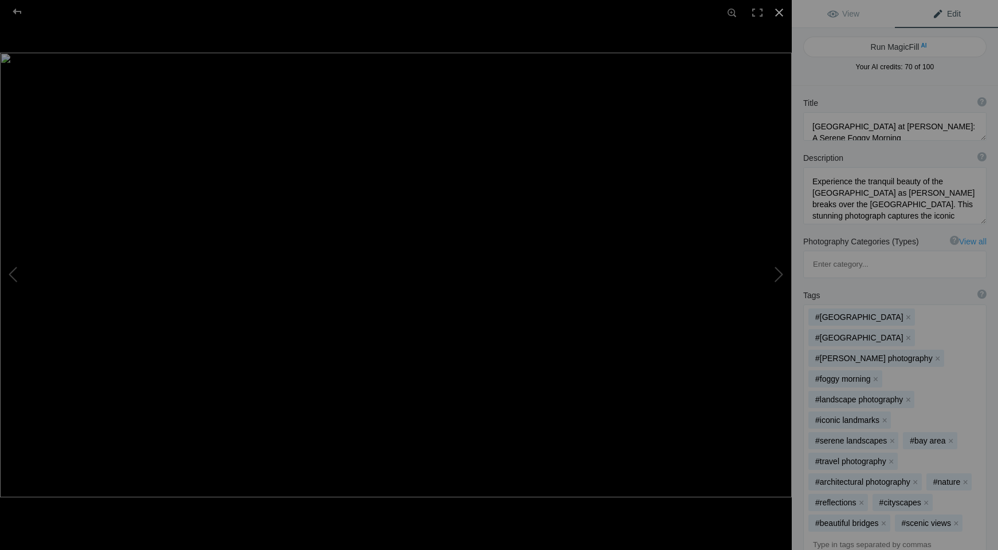
click at [777, 11] on div at bounding box center [778, 12] width 25 height 25
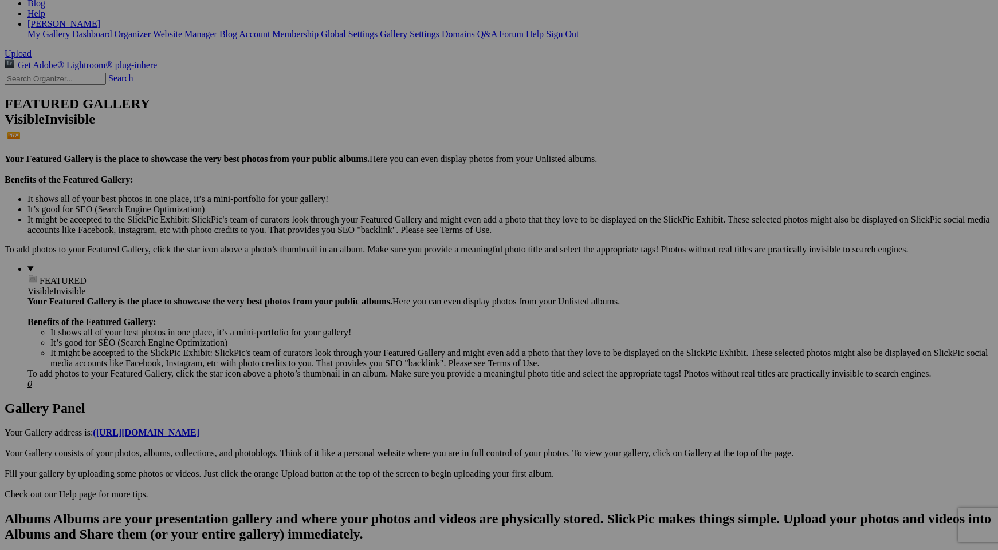
scroll to position [206, 0]
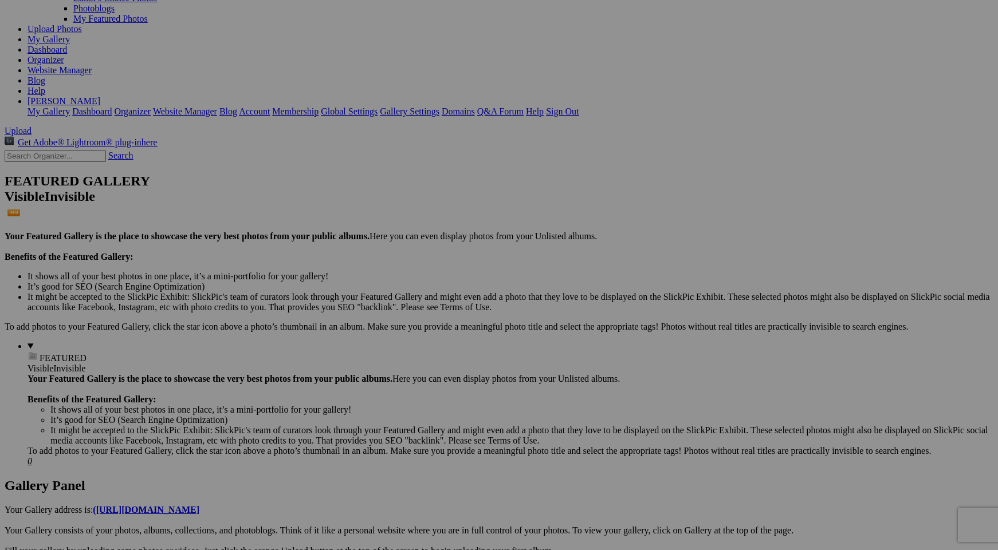
scroll to position [0, 0]
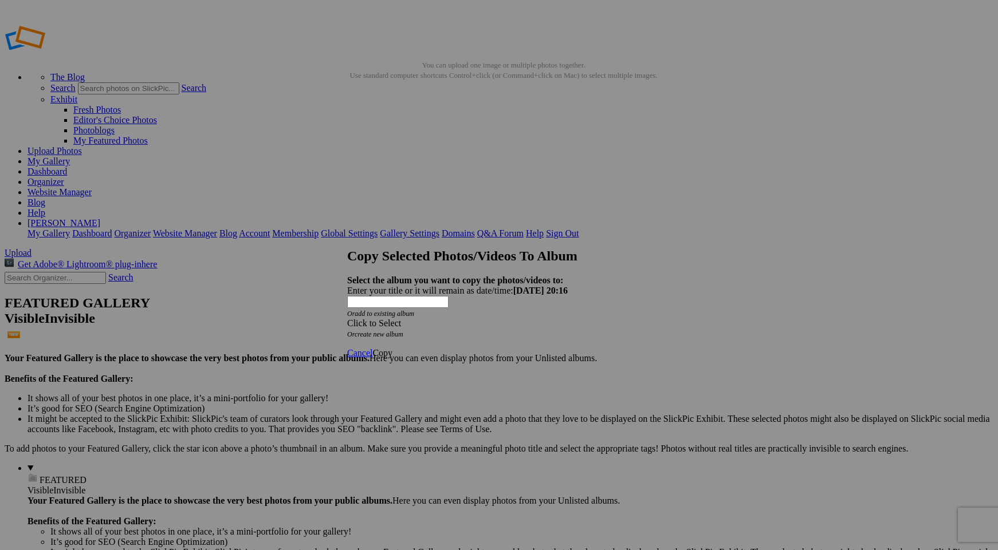
click at [401, 318] on span "Click to Select" at bounding box center [374, 323] width 54 height 10
click at [493, 275] on strong "Select the album you want to copy the photos/videos to:" at bounding box center [455, 280] width 216 height 10
click at [403, 330] on link "create new album" at bounding box center [379, 334] width 49 height 8
click at [410, 286] on div "Enter your title or it will remain as date/time: 2025-08-16 20:16" at bounding box center [499, 291] width 304 height 10
click at [392, 325] on link "Copy" at bounding box center [382, 322] width 20 height 10
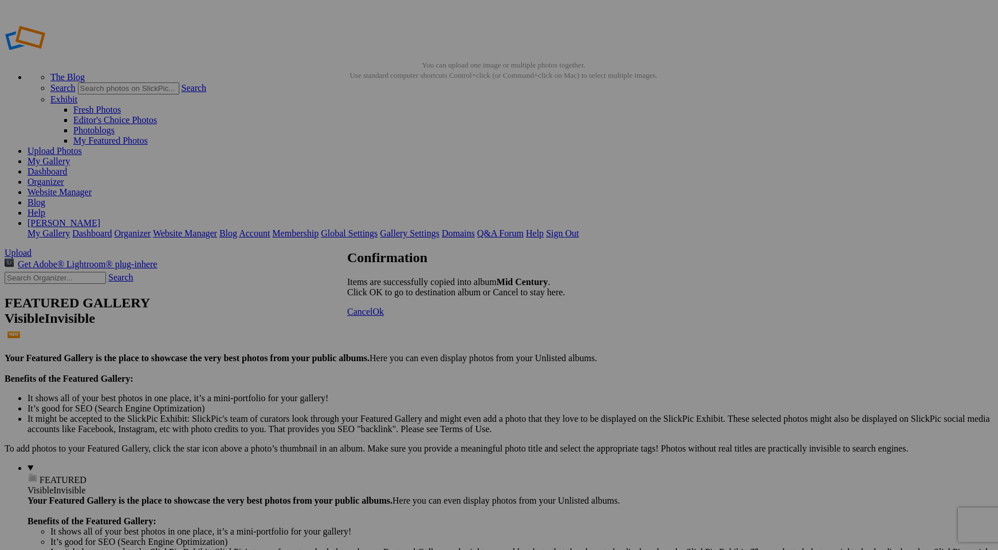
click at [372, 317] on span "Cancel" at bounding box center [359, 312] width 25 height 10
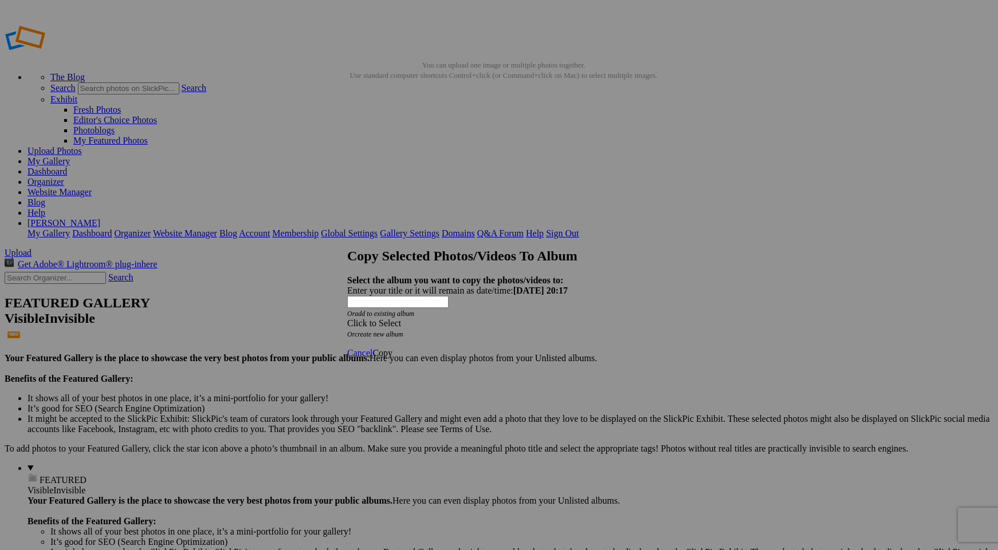
click at [403, 330] on link "create new album" at bounding box center [379, 334] width 49 height 8
click at [417, 286] on div "Enter your title or it will remain as date/time: 2025-08-16 20:17" at bounding box center [499, 291] width 304 height 10
click at [392, 327] on span "Copy" at bounding box center [382, 322] width 20 height 10
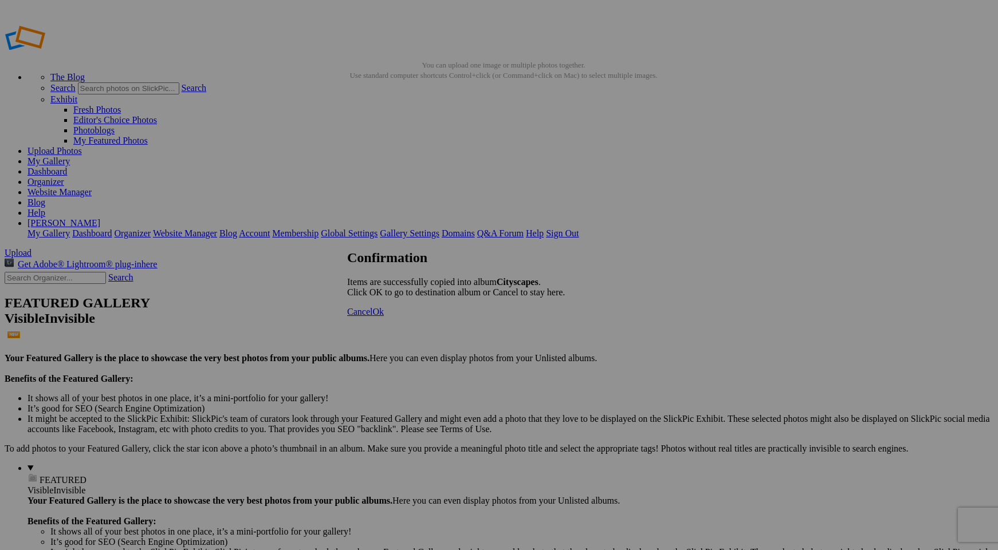
click at [372, 317] on span "Cancel" at bounding box center [359, 312] width 25 height 10
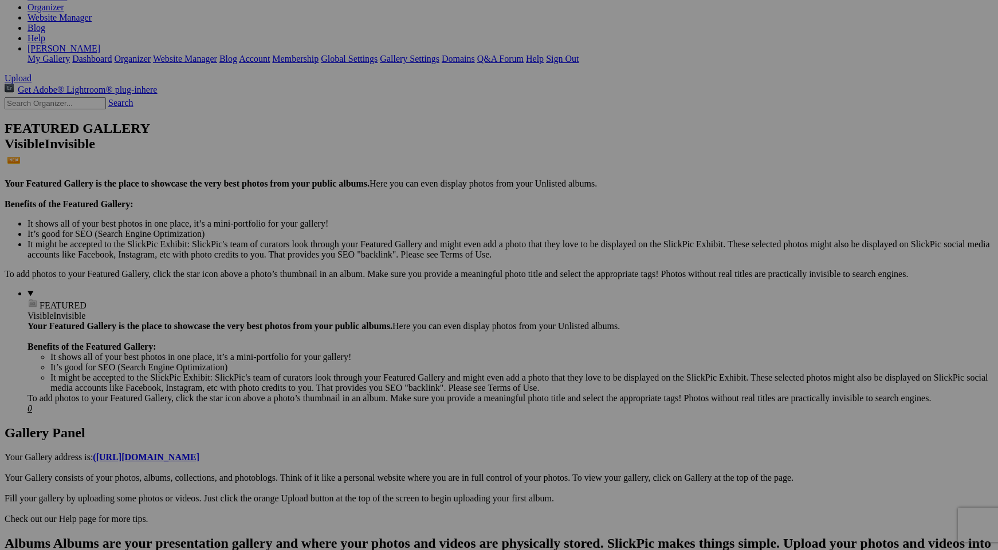
scroll to position [179, 0]
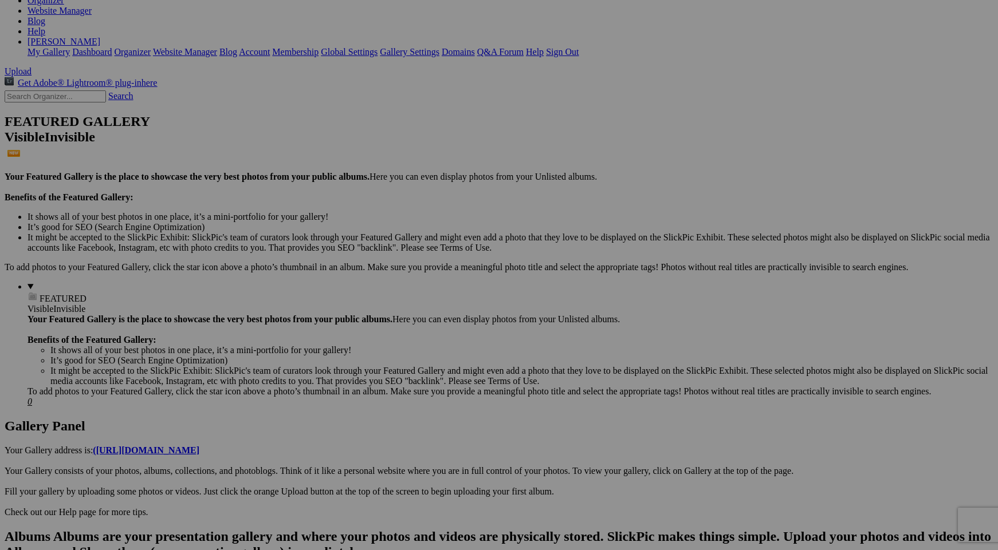
scroll to position [206, 0]
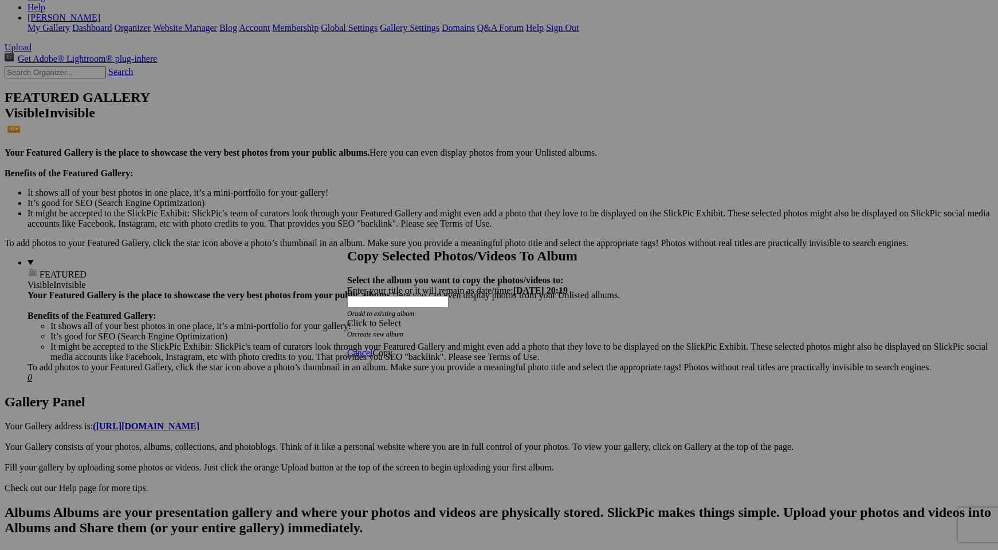
click at [403, 330] on link "create new album" at bounding box center [379, 334] width 49 height 8
click at [420, 286] on div "Enter your title or it will remain as date/time: 2025-08-16 20:19" at bounding box center [499, 291] width 304 height 10
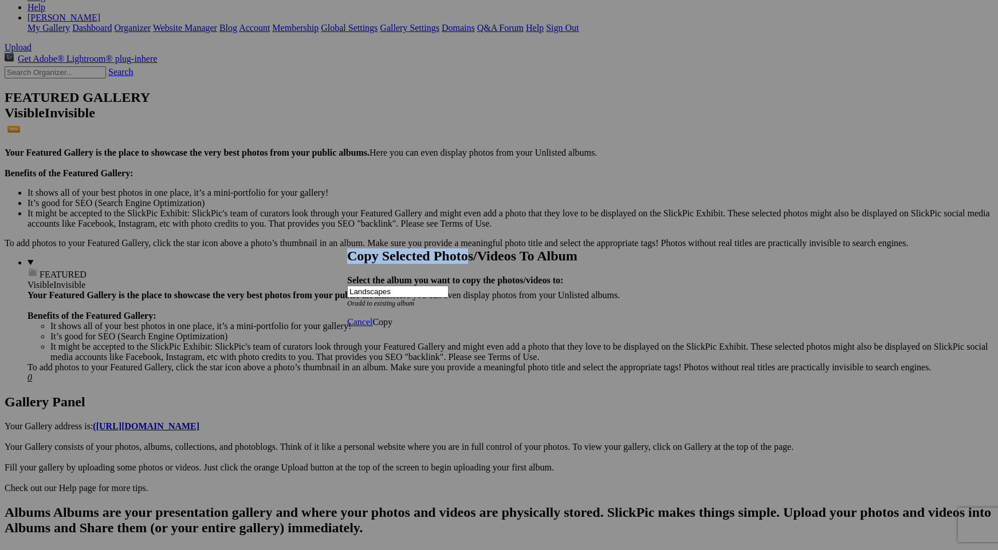
drag, startPoint x: 474, startPoint y: 238, endPoint x: 450, endPoint y: 210, distance: 37.0
click at [392, 327] on span "Copy" at bounding box center [382, 322] width 20 height 10
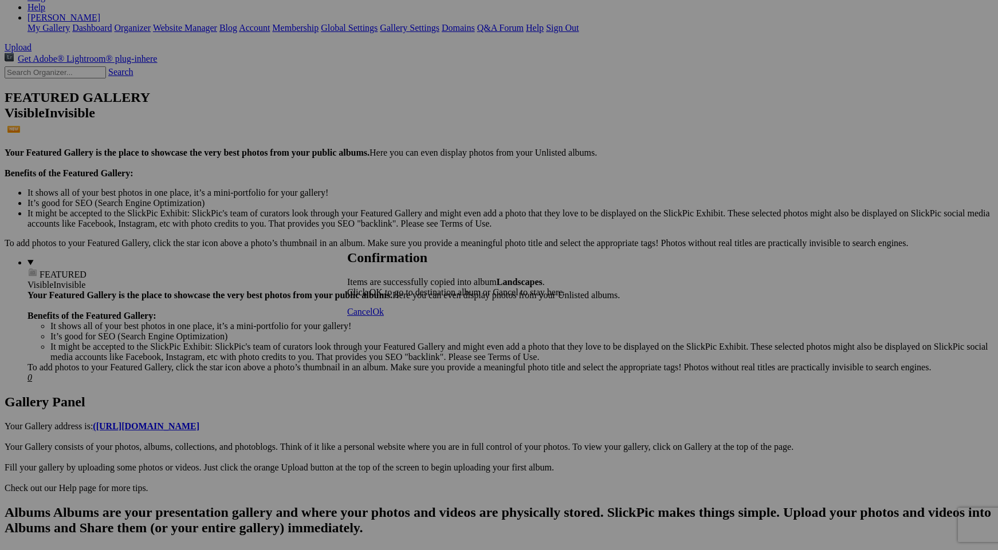
click at [463, 277] on div "Items are successfully copied into album Landscapes . Click OK to go to destina…" at bounding box center [456, 287] width 218 height 21
click at [384, 317] on span "Ok" at bounding box center [377, 312] width 11 height 10
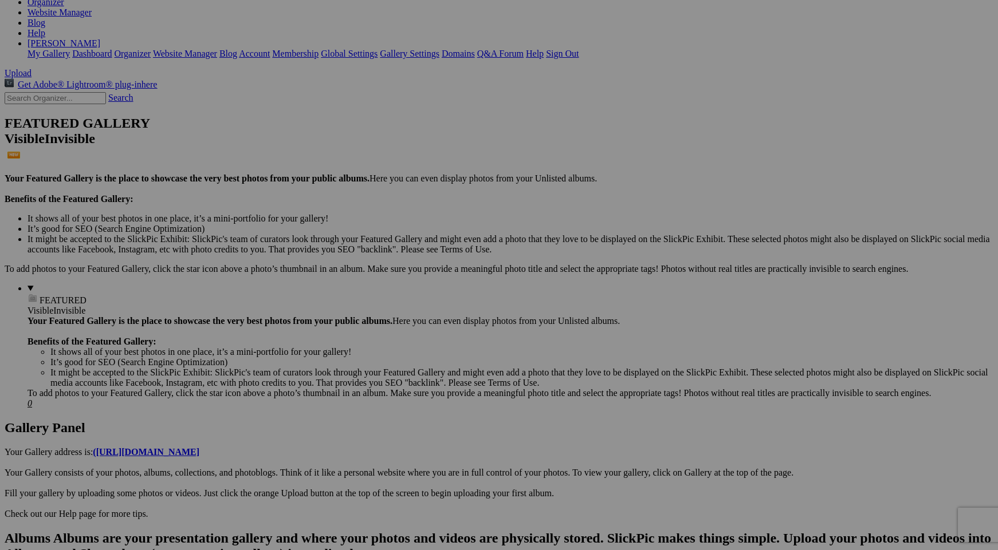
scroll to position [206, 0]
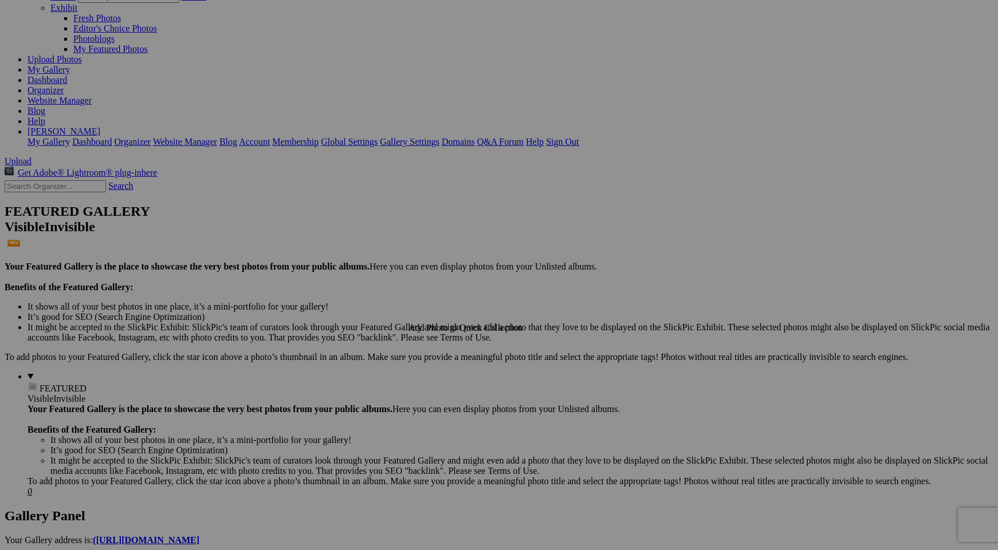
scroll to position [0, 0]
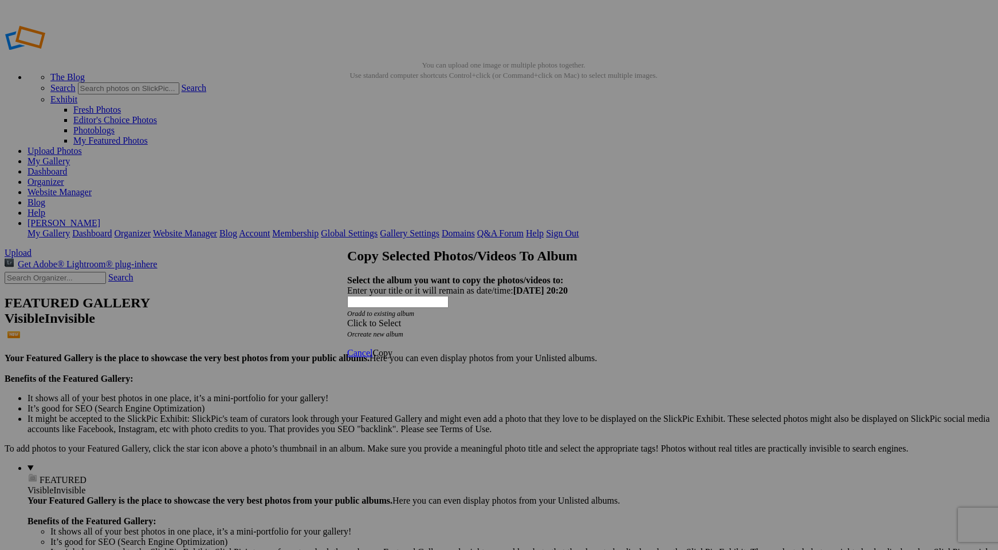
click at [525, 318] on div "Click to Select" at bounding box center [499, 323] width 304 height 10
click at [436, 314] on link "Landscapes" at bounding box center [417, 309] width 43 height 10
click at [392, 348] on span "Copy" at bounding box center [382, 353] width 20 height 10
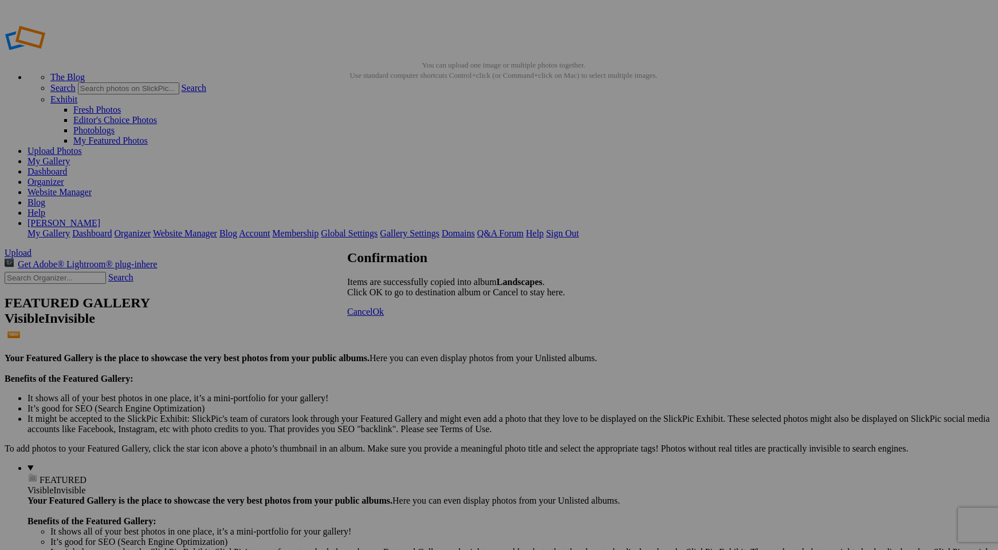
click at [372, 317] on span "Cancel" at bounding box center [359, 312] width 25 height 10
